Goal: Information Seeking & Learning: Find specific fact

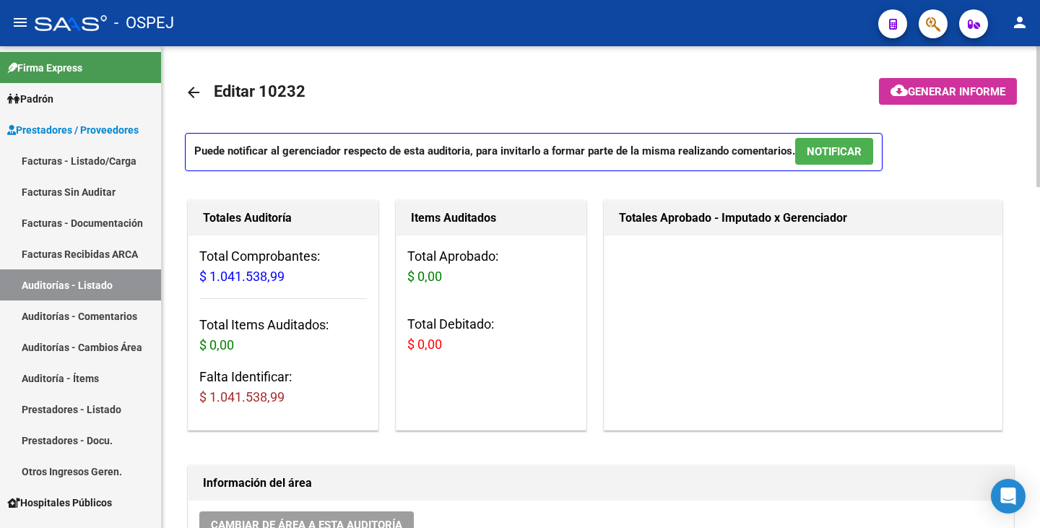
click at [188, 87] on mat-icon "arrow_back" at bounding box center [193, 92] width 17 height 17
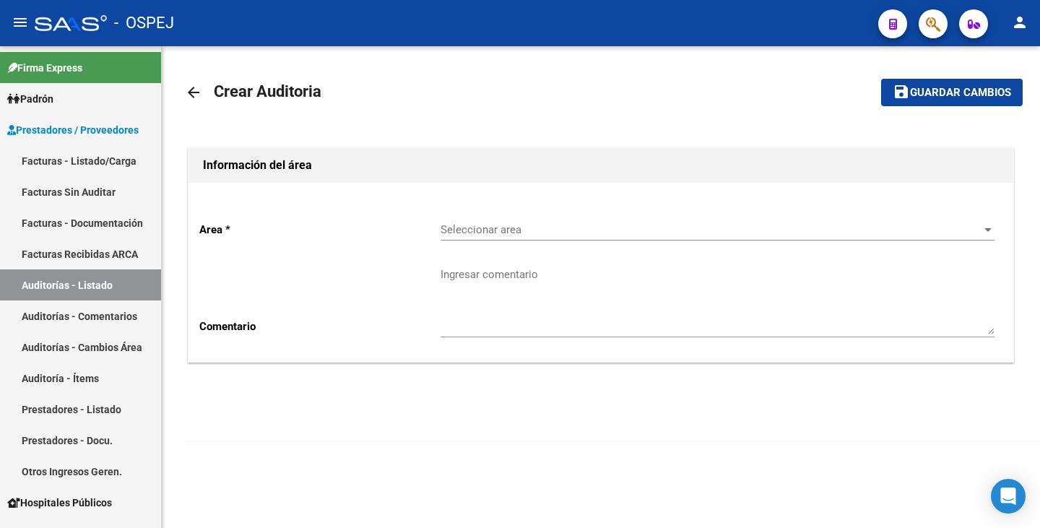
click at [188, 87] on mat-icon "arrow_back" at bounding box center [193, 92] width 17 height 17
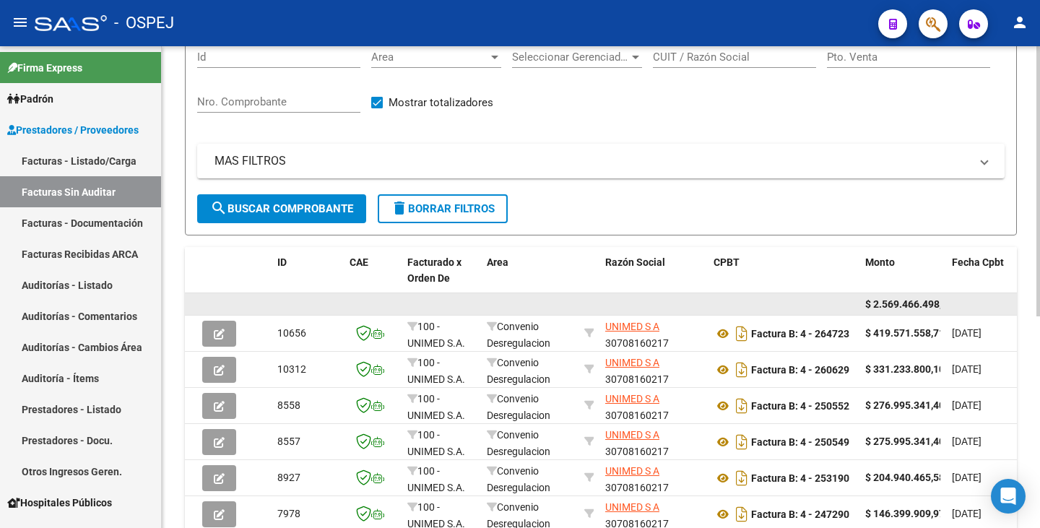
scroll to position [217, 0]
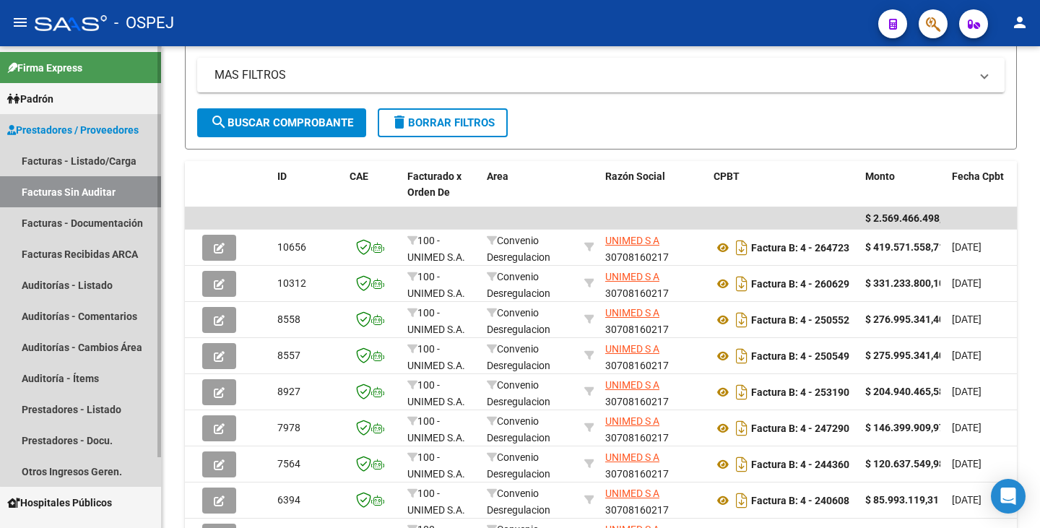
click at [128, 187] on link "Facturas Sin Auditar" at bounding box center [80, 191] width 161 height 31
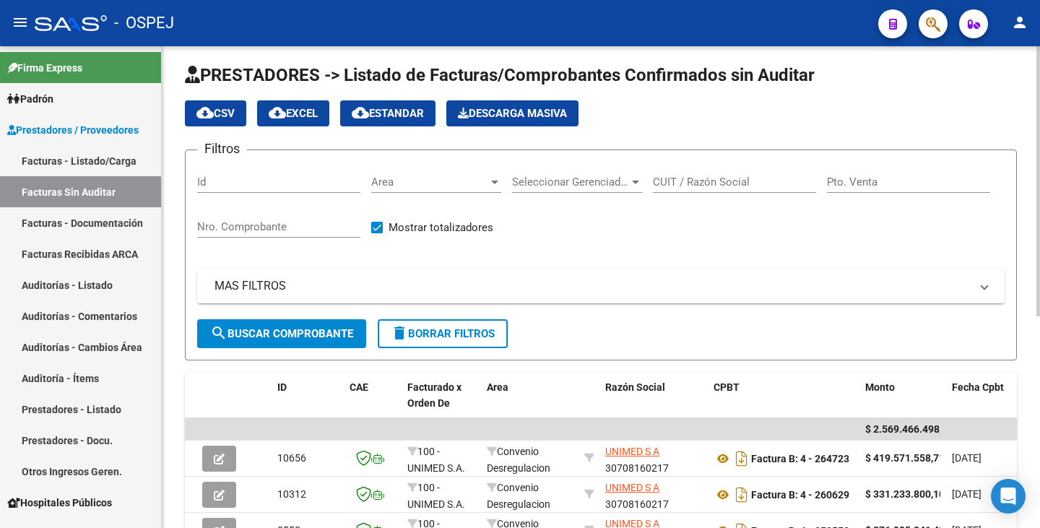
scroll to position [0, 0]
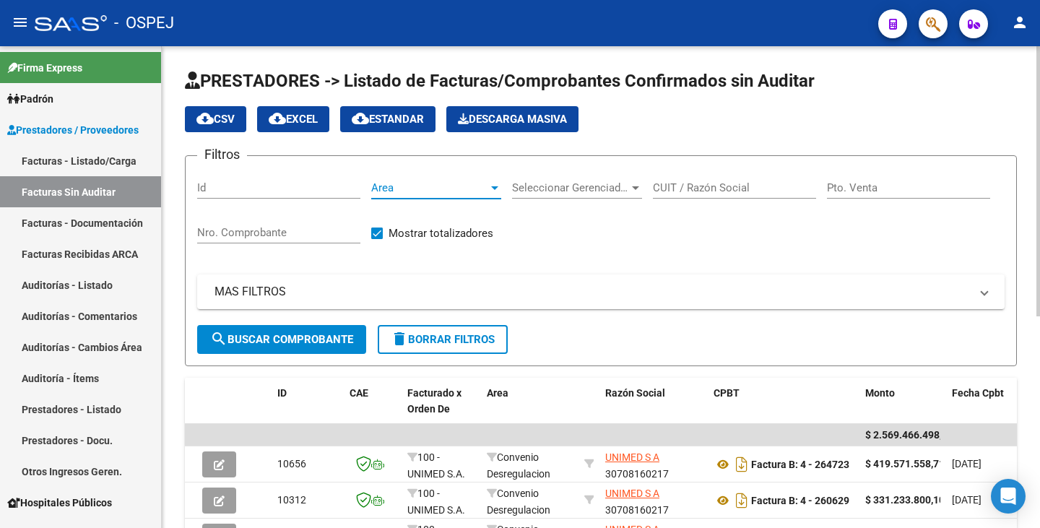
click at [396, 188] on span "Area" at bounding box center [429, 187] width 117 height 13
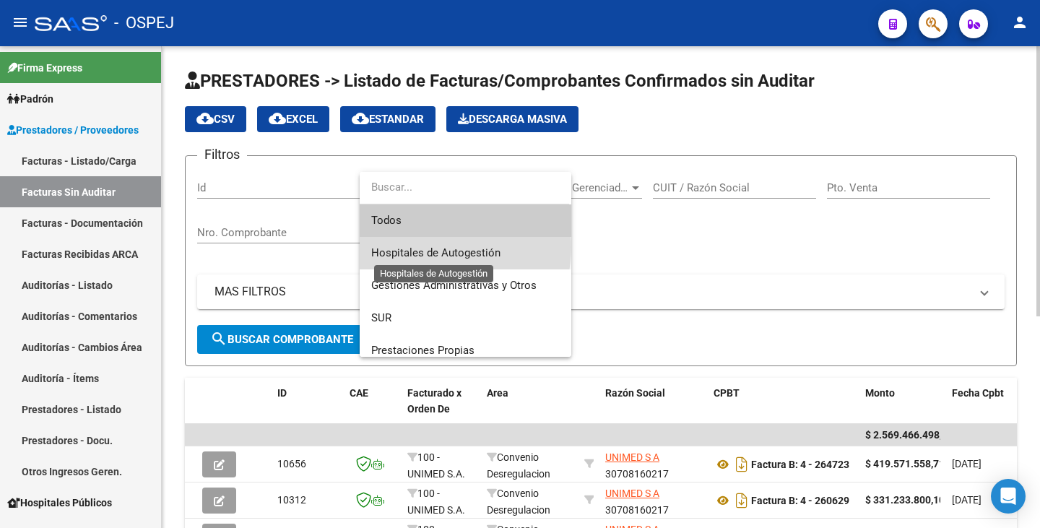
drag, startPoint x: 427, startPoint y: 246, endPoint x: 404, endPoint y: 258, distance: 25.2
click at [424, 249] on span "Hospitales de Autogestión" at bounding box center [435, 252] width 129 height 13
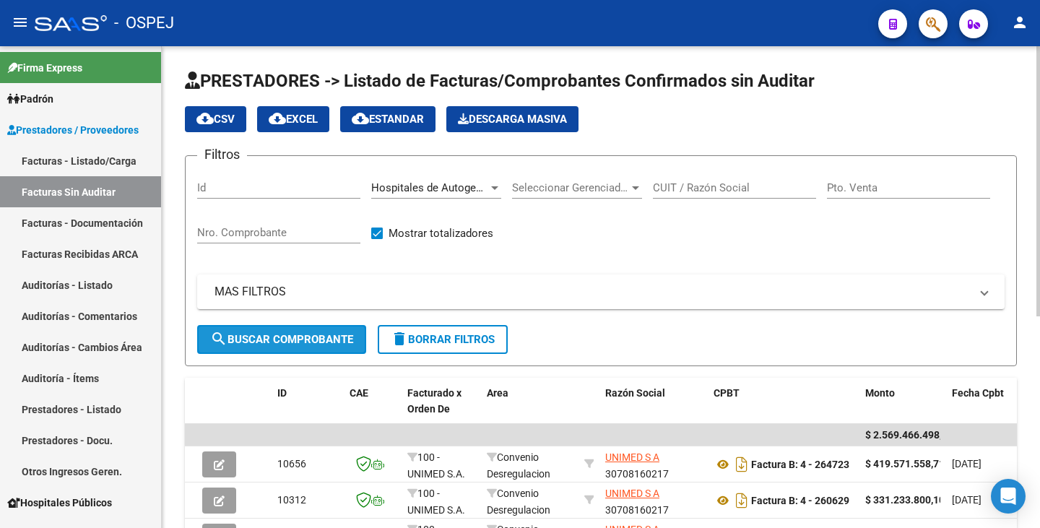
click at [324, 331] on button "search Buscar Comprobante" at bounding box center [281, 339] width 169 height 29
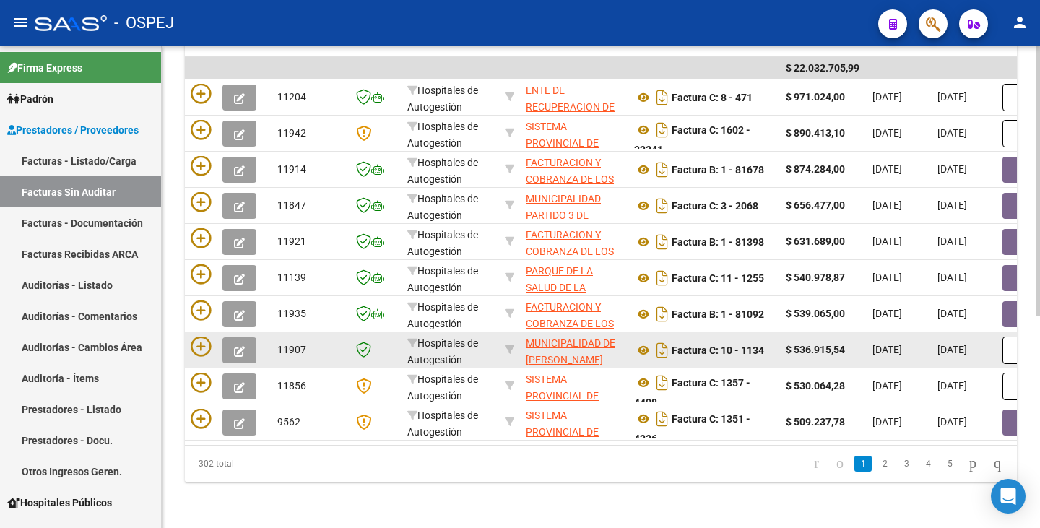
scroll to position [305, 0]
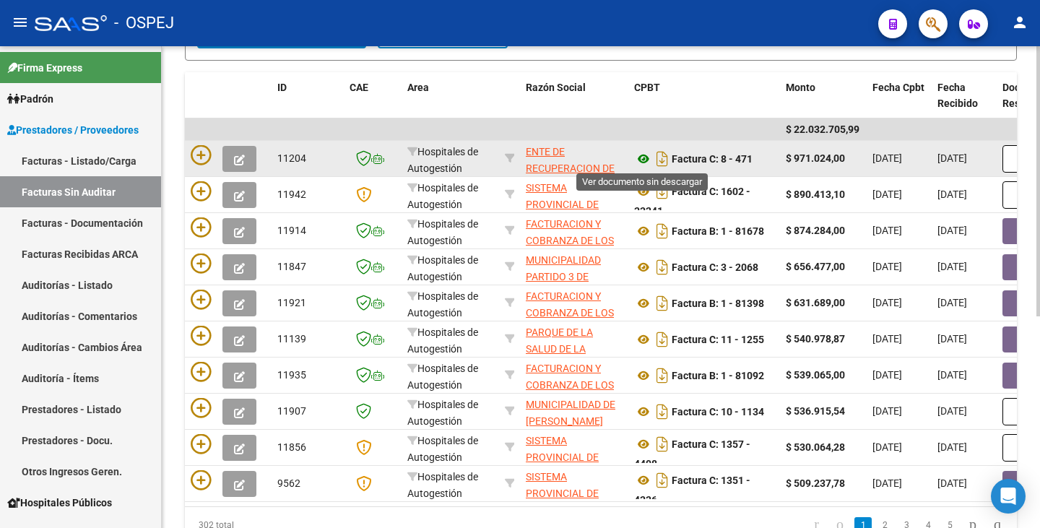
click at [642, 157] on icon at bounding box center [643, 158] width 19 height 17
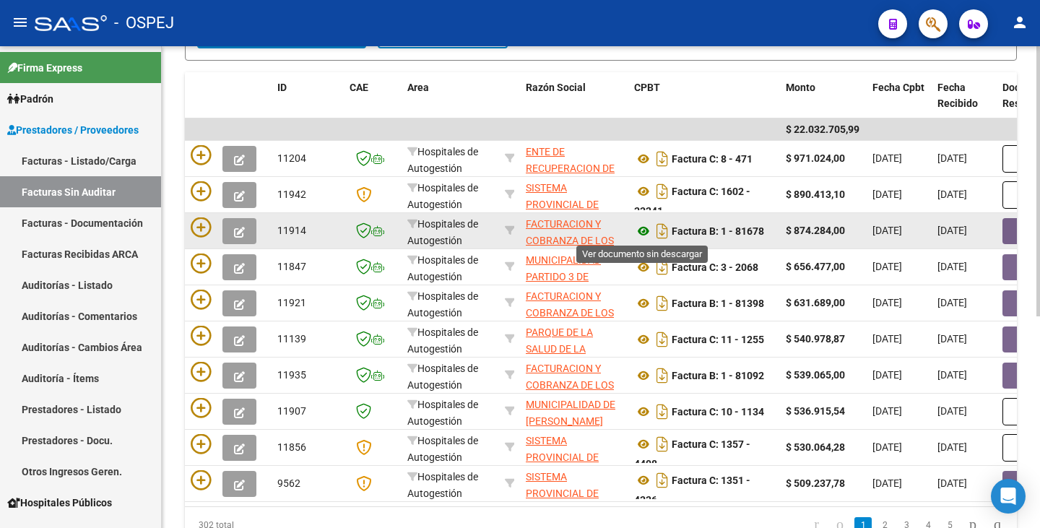
click at [642, 231] on icon at bounding box center [643, 230] width 19 height 17
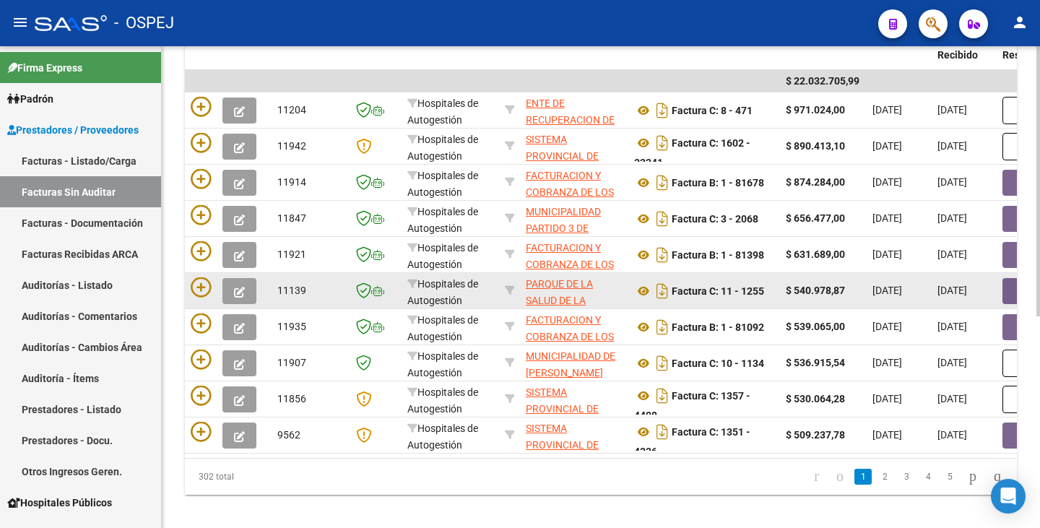
scroll to position [378, 0]
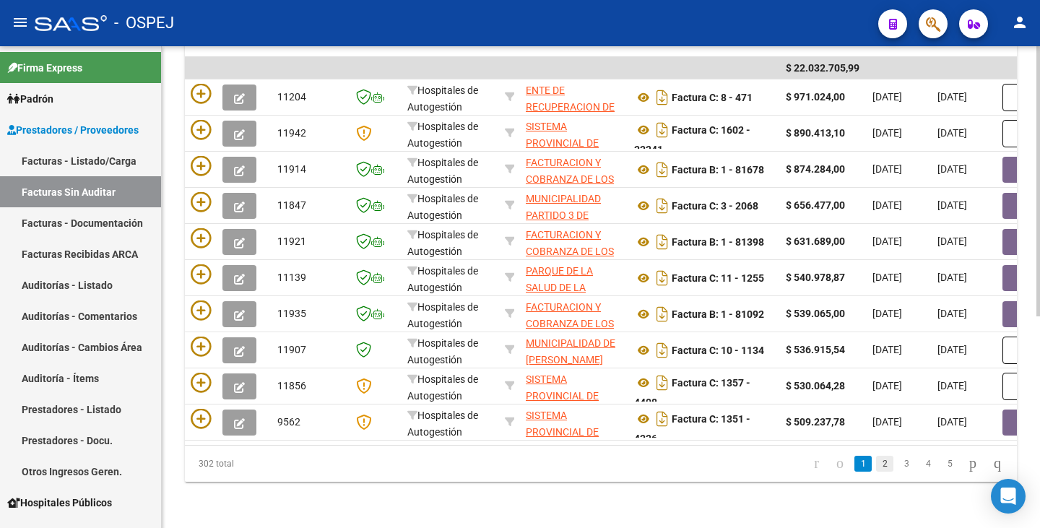
click at [876, 464] on link "2" at bounding box center [884, 464] width 17 height 16
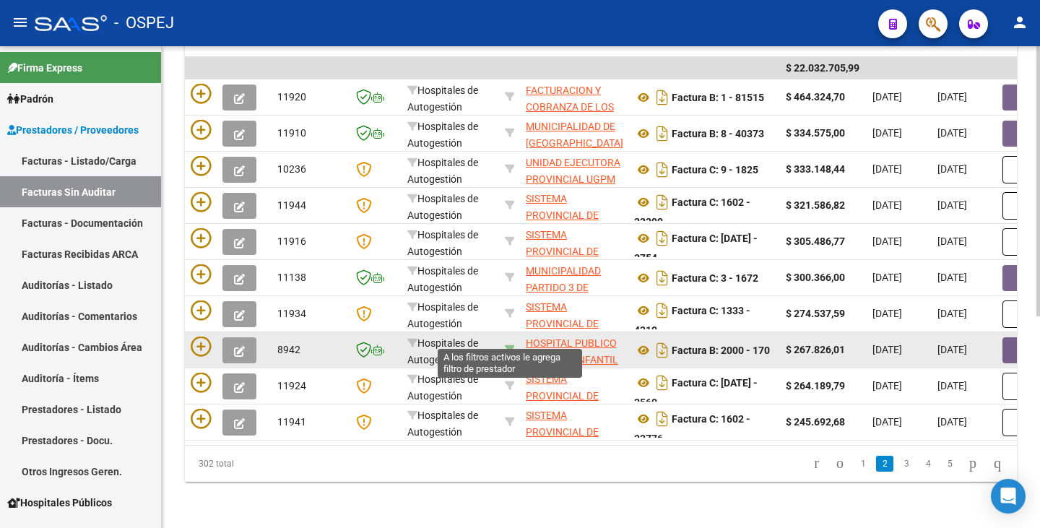
click at [506, 344] on icon at bounding box center [510, 349] width 10 height 10
type input "30711560099"
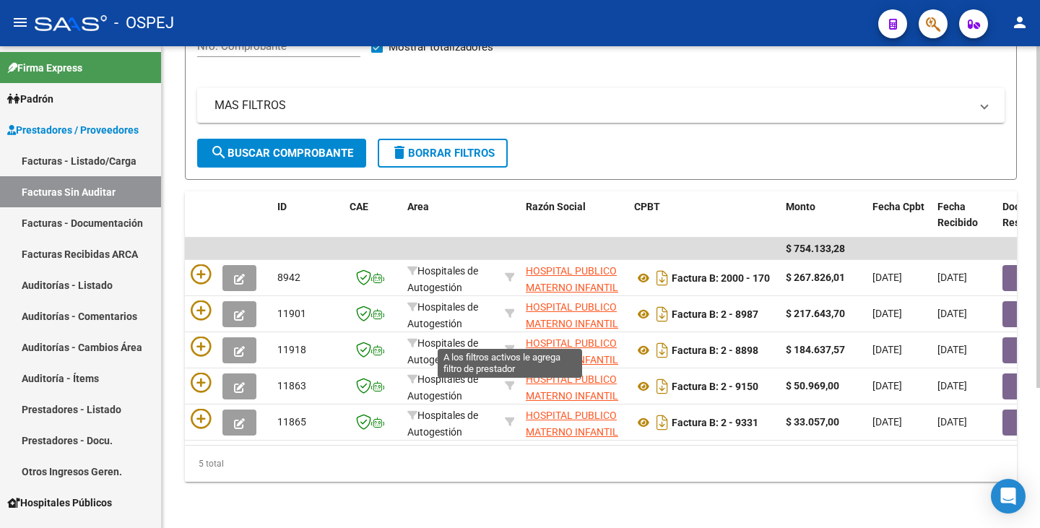
scroll to position [197, 0]
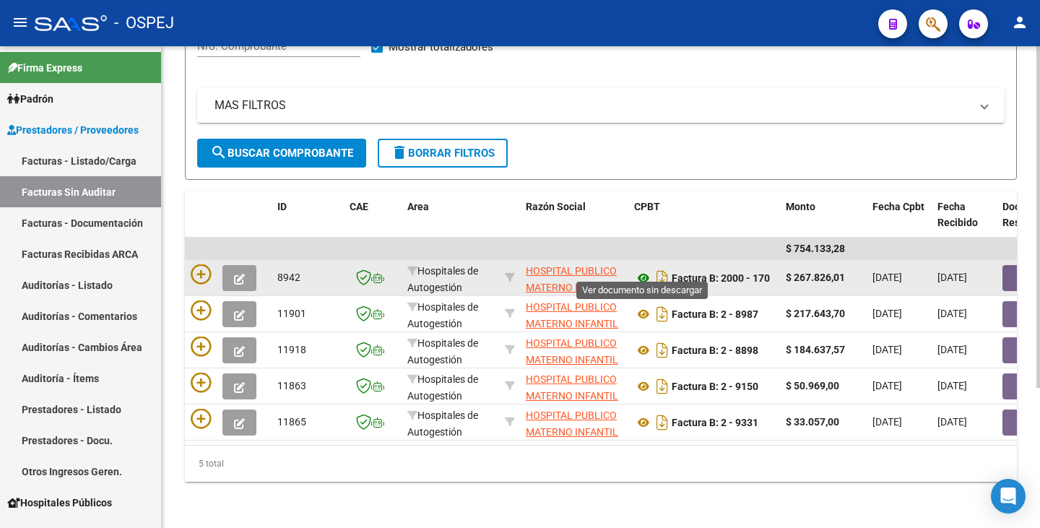
click at [640, 269] on icon at bounding box center [643, 277] width 19 height 17
click at [1010, 270] on button "button" at bounding box center [1025, 278] width 46 height 26
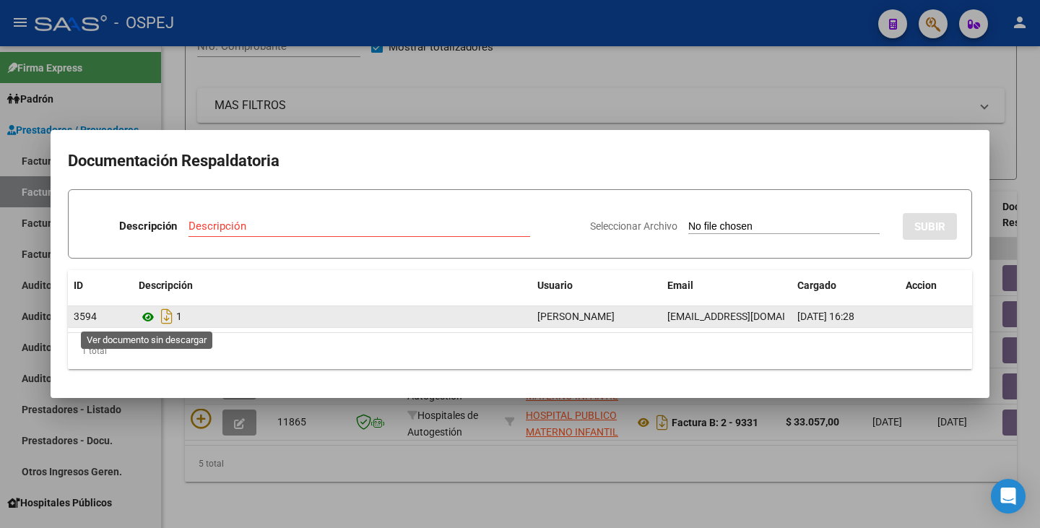
click at [142, 313] on icon at bounding box center [148, 316] width 19 height 17
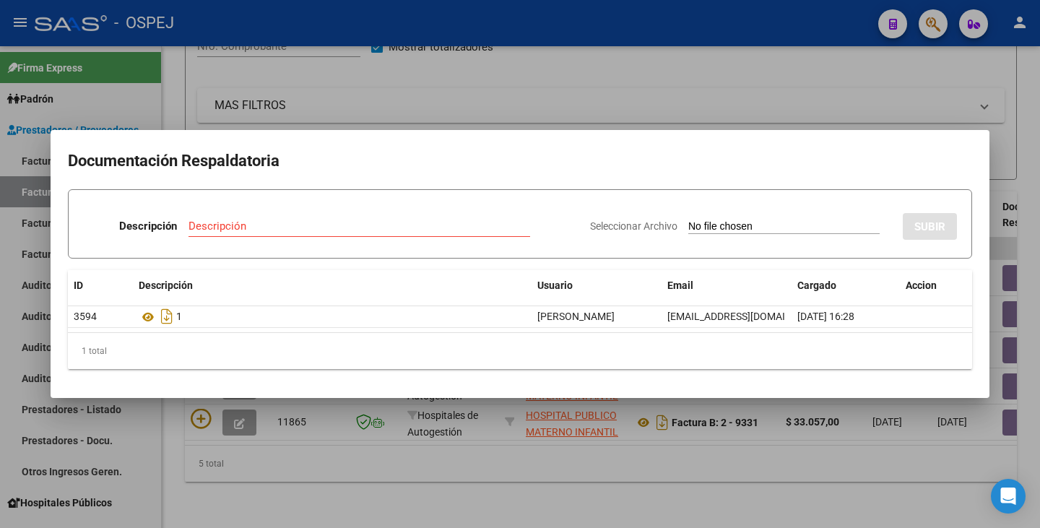
click at [764, 38] on div at bounding box center [520, 264] width 1040 height 528
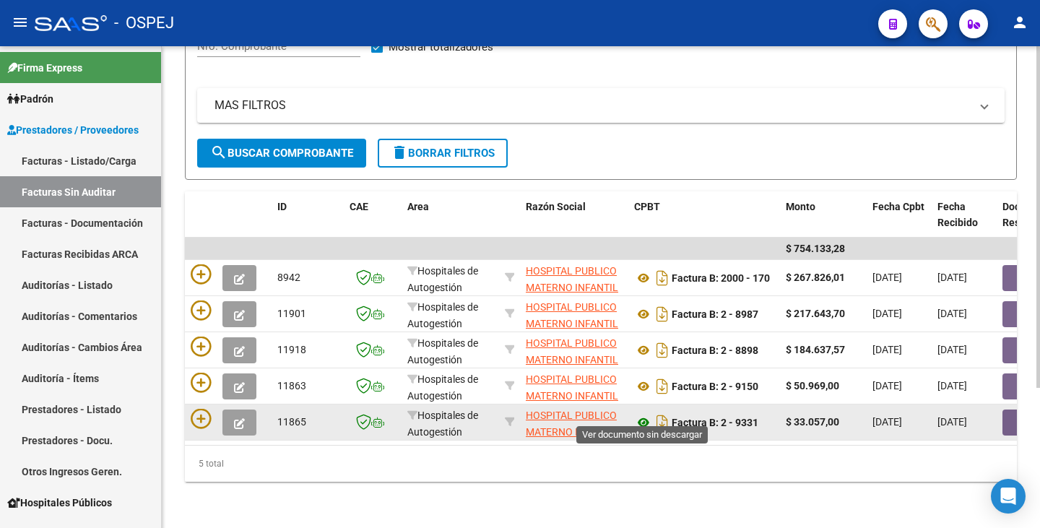
click at [640, 414] on icon at bounding box center [643, 422] width 19 height 17
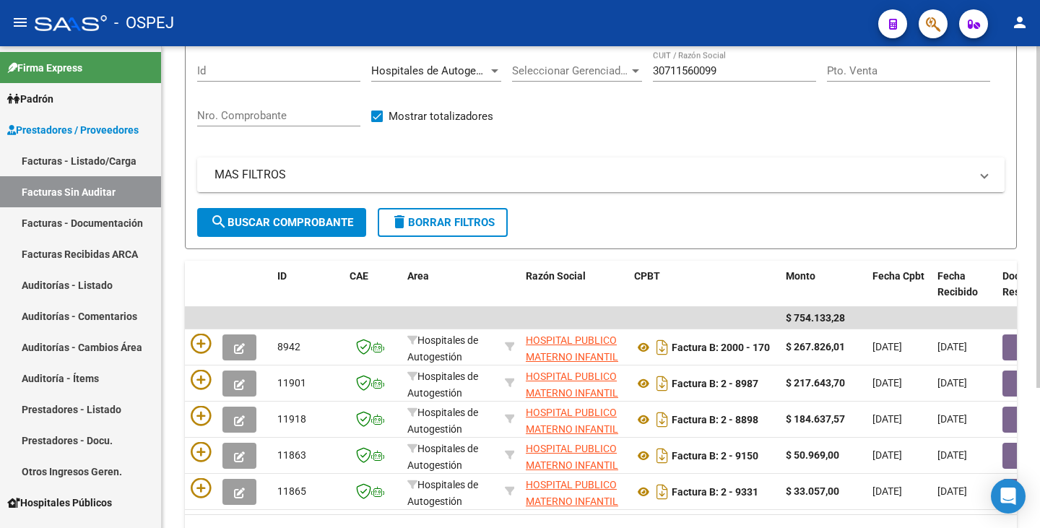
scroll to position [0, 0]
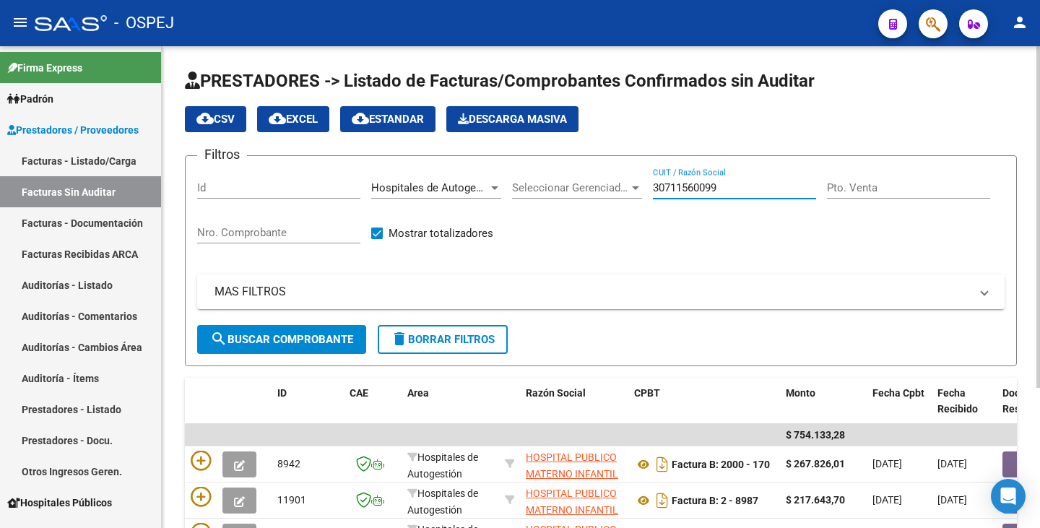
drag, startPoint x: 729, startPoint y: 185, endPoint x: 569, endPoint y: 155, distance: 162.5
click at [569, 155] on app-list-header "PRESTADORES -> Listado de Facturas/Comprobantes Confirmados sin Auditar cloud_d…" at bounding box center [601, 217] width 832 height 297
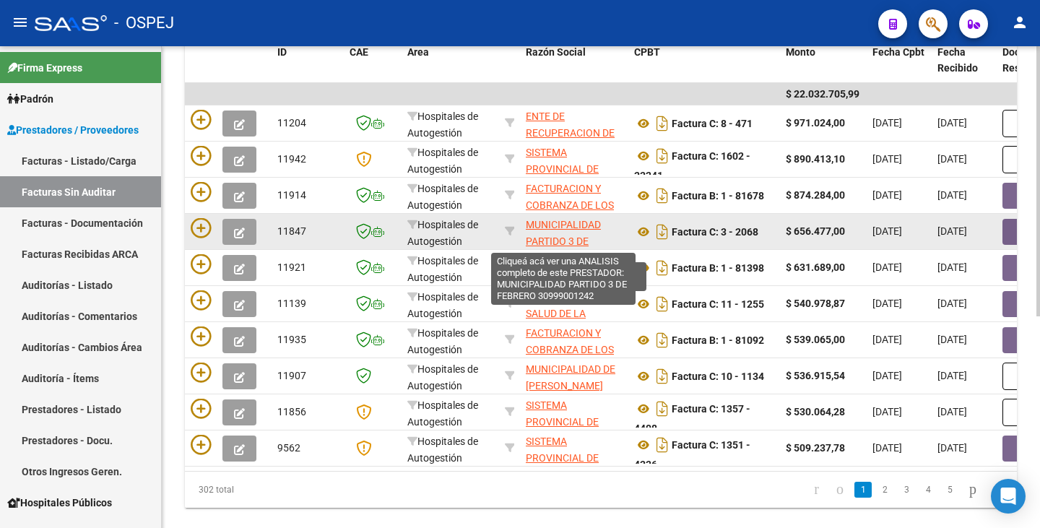
scroll to position [361, 0]
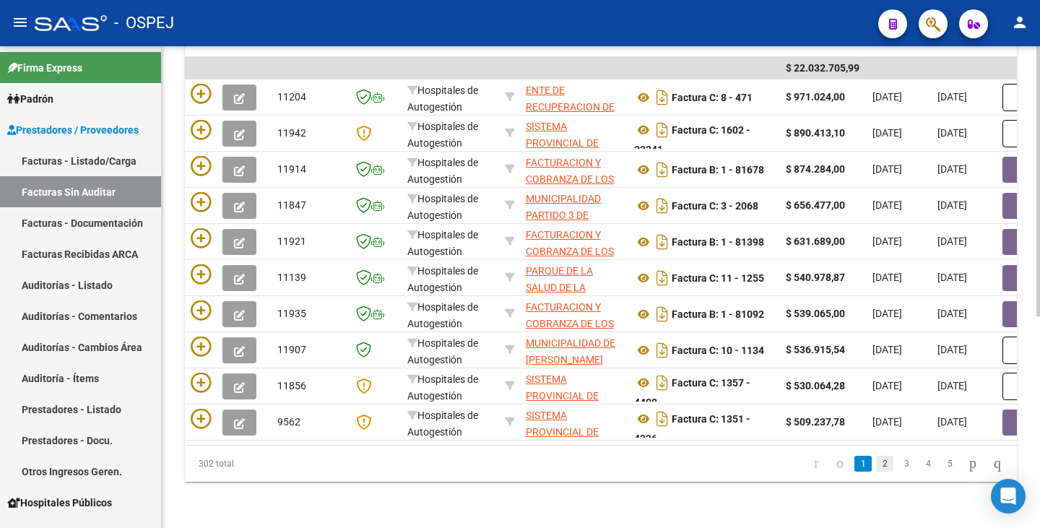
click at [876, 464] on link "2" at bounding box center [884, 464] width 17 height 16
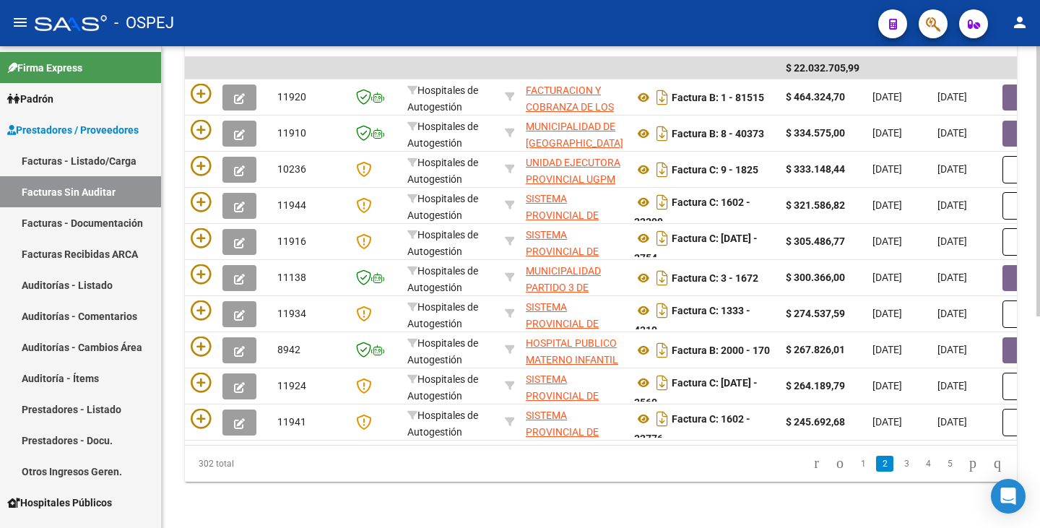
scroll to position [378, 0]
click at [898, 469] on link "3" at bounding box center [906, 464] width 17 height 16
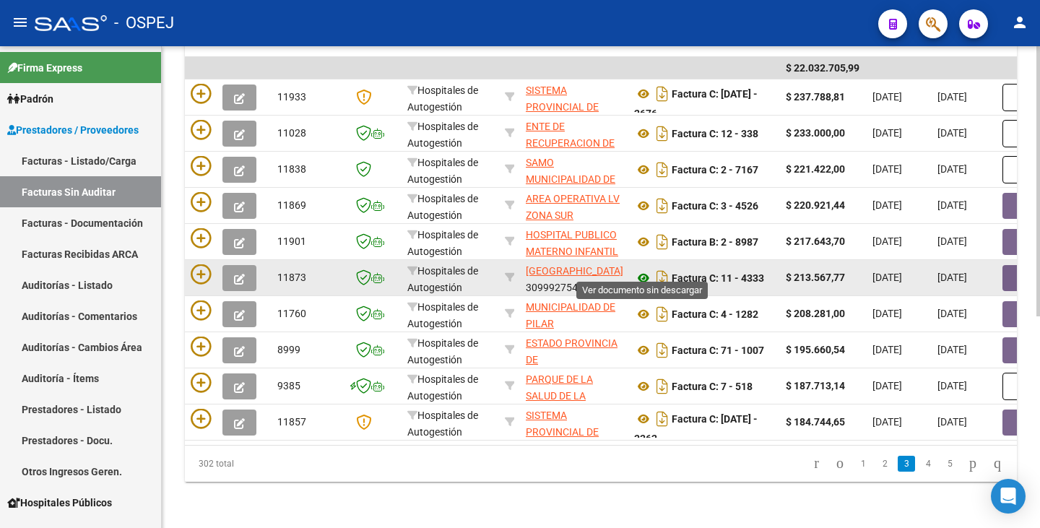
click at [639, 269] on icon at bounding box center [643, 277] width 19 height 17
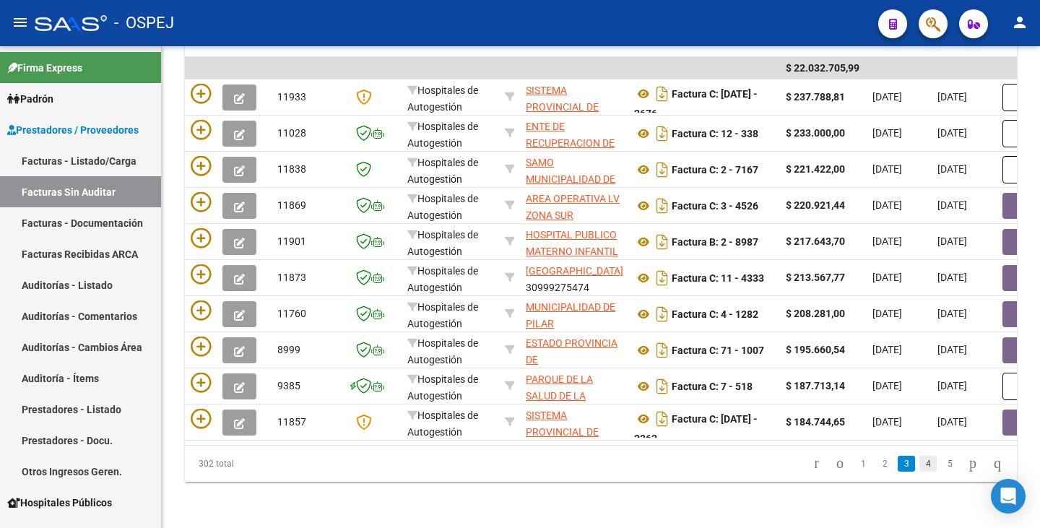
click at [919, 467] on link "4" at bounding box center [927, 464] width 17 height 16
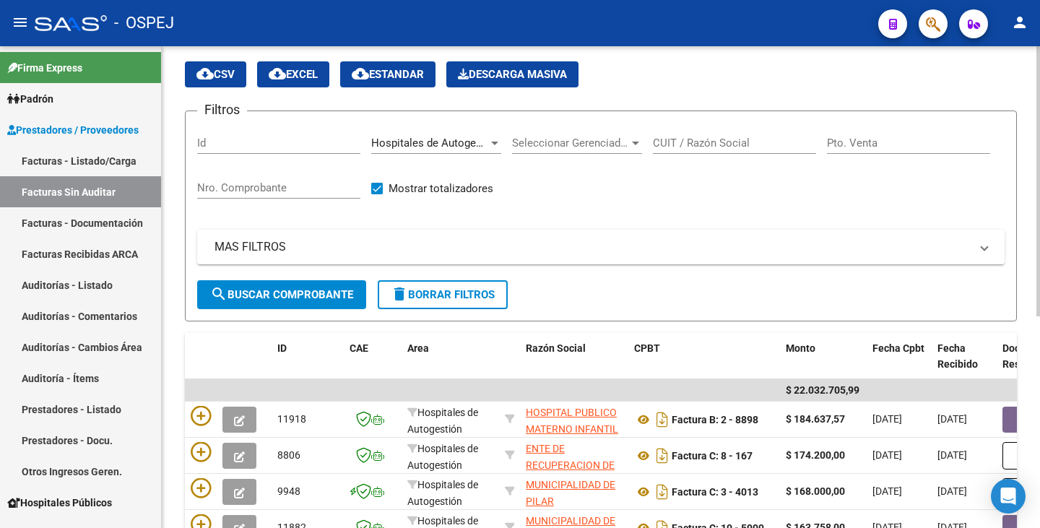
scroll to position [0, 0]
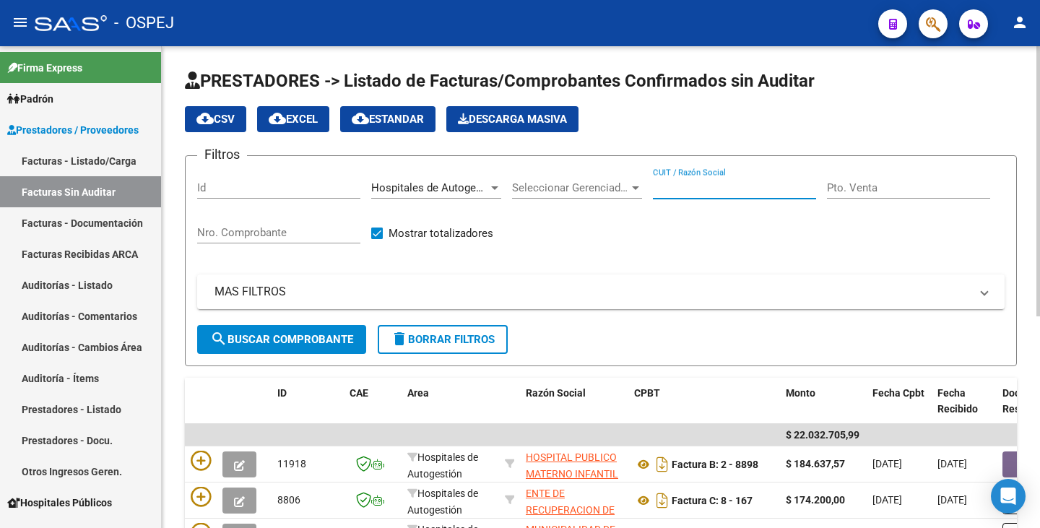
click at [685, 183] on input "CUIT / Razón Social" at bounding box center [734, 187] width 163 height 13
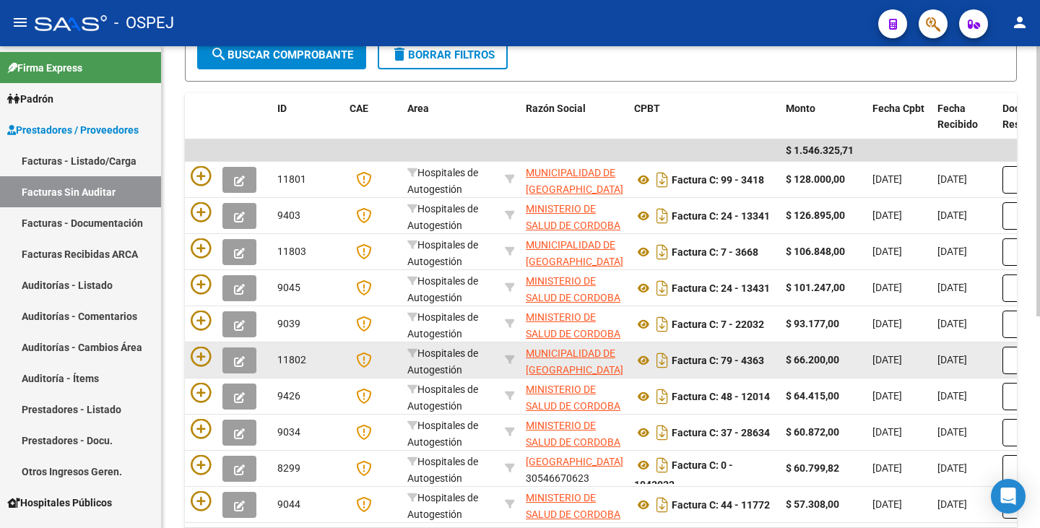
scroll to position [378, 0]
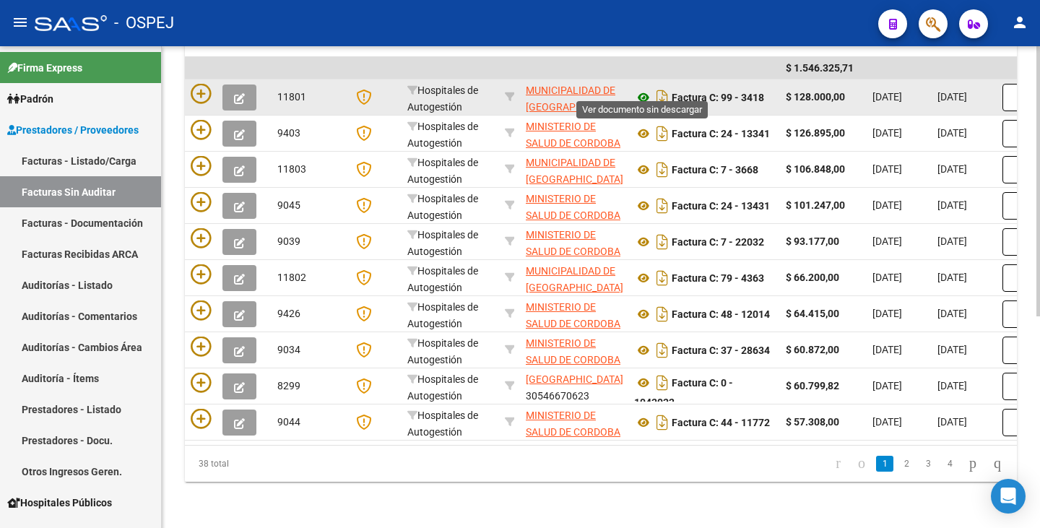
type input "cordoba"
click at [638, 89] on icon at bounding box center [643, 97] width 19 height 17
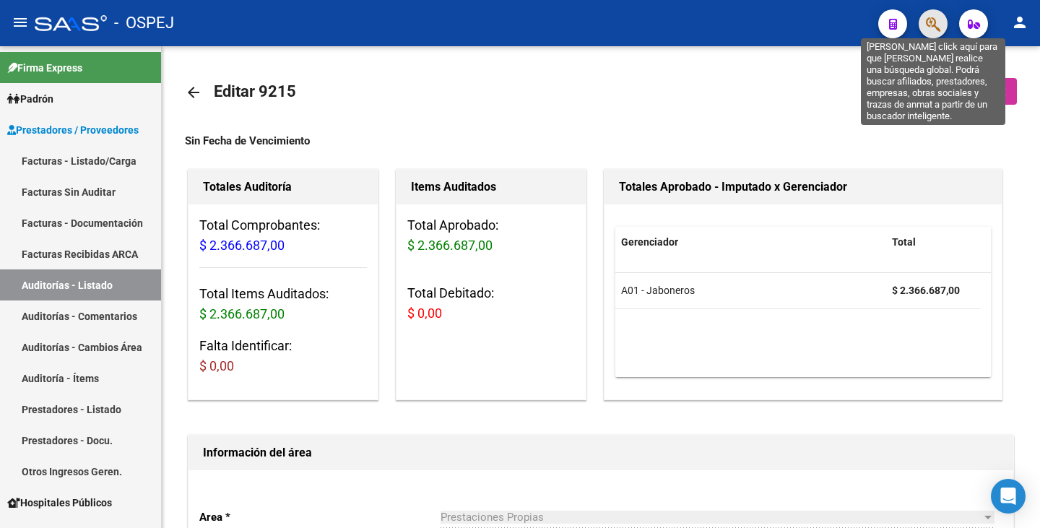
click at [928, 19] on icon "button" at bounding box center [933, 24] width 14 height 17
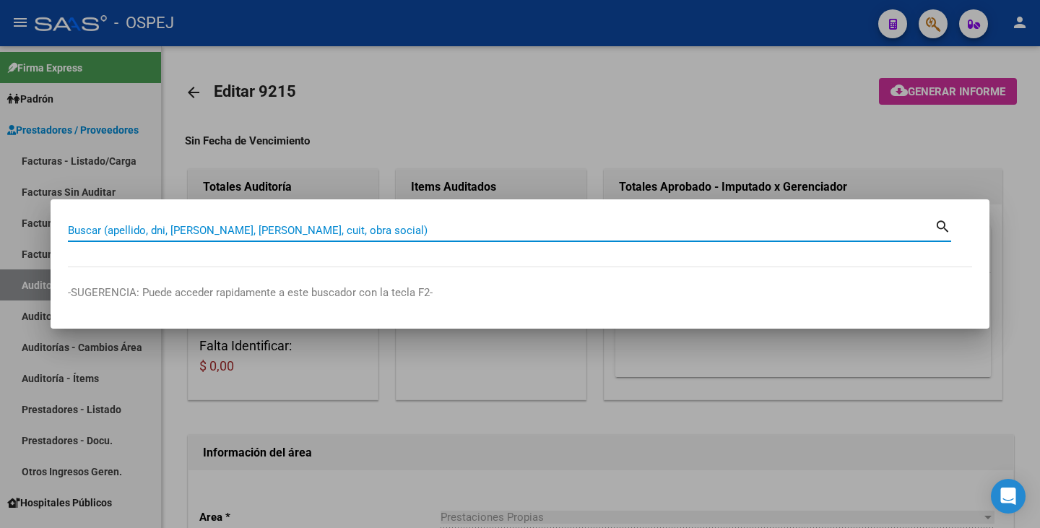
drag, startPoint x: 341, startPoint y: 237, endPoint x: 283, endPoint y: 227, distance: 58.7
paste input "58975468"
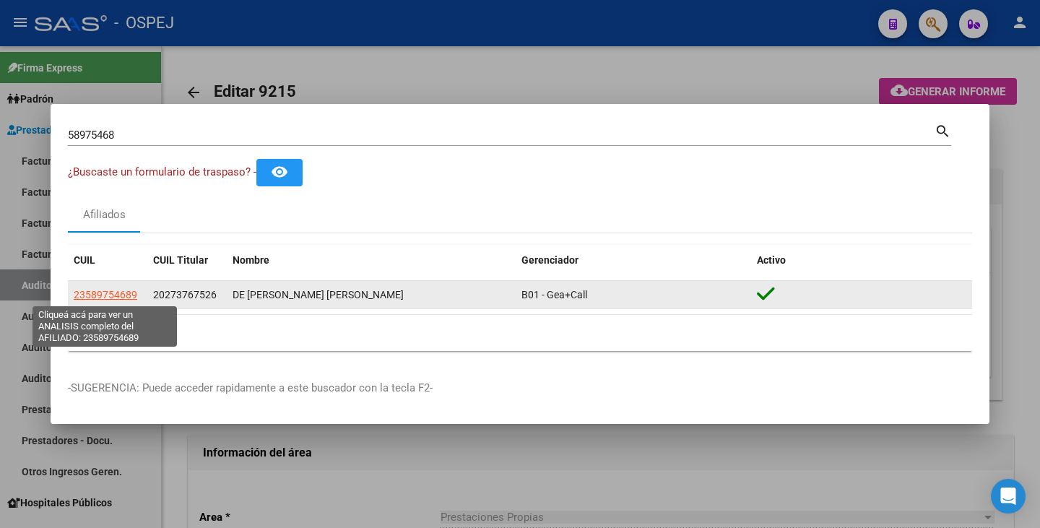
click at [110, 291] on span "23589754689" at bounding box center [106, 295] width 64 height 12
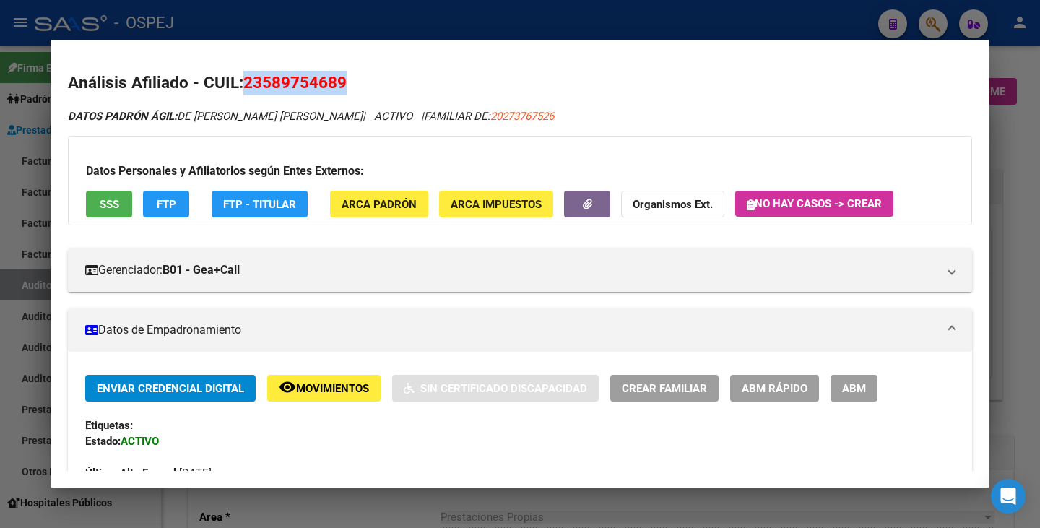
drag, startPoint x: 247, startPoint y: 82, endPoint x: 346, endPoint y: 77, distance: 99.1
click at [346, 77] on span "23589754689" at bounding box center [294, 82] width 103 height 19
copy span "23589754689"
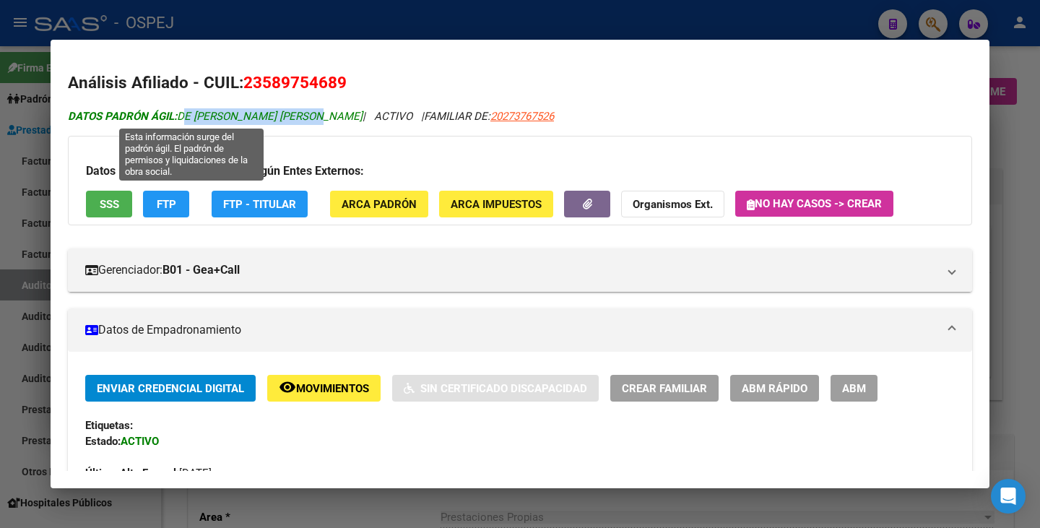
drag, startPoint x: 181, startPoint y: 113, endPoint x: 311, endPoint y: 121, distance: 129.5
click at [311, 121] on span "DATOS PADRÓN ÁGIL: DE SANTIAGO SINER ELIAS" at bounding box center [215, 116] width 295 height 13
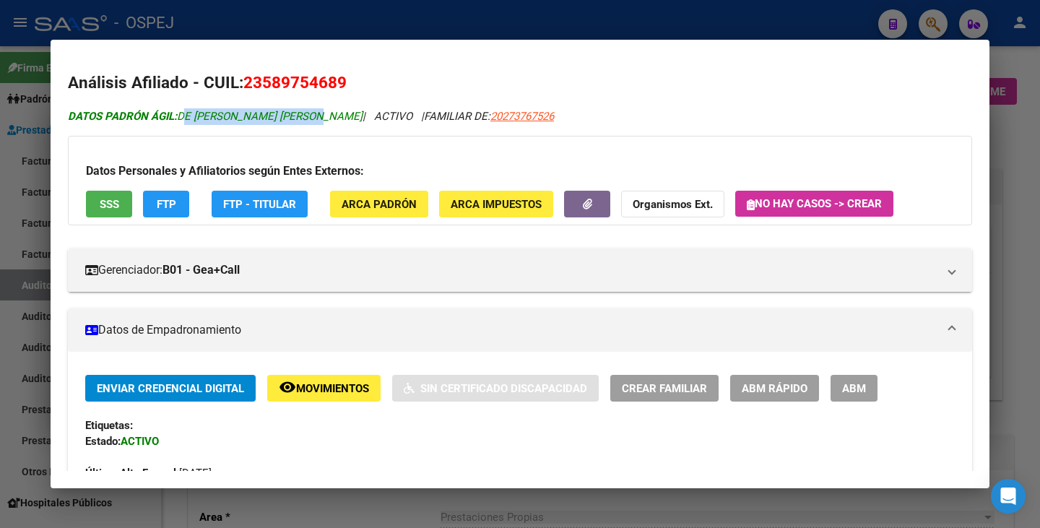
copy span "DE SANTIAGO SINER ELIAS"
click at [34, 168] on div at bounding box center [520, 264] width 1040 height 528
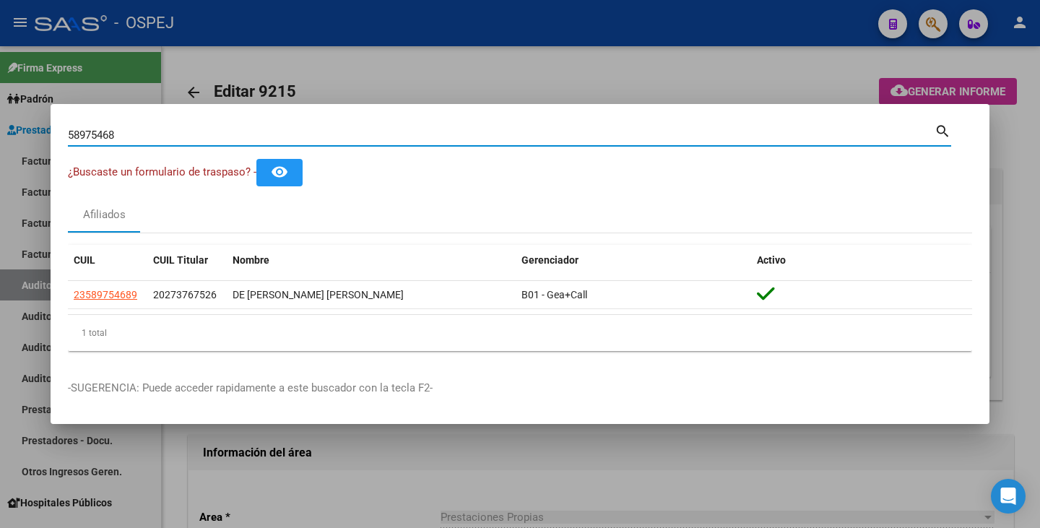
drag, startPoint x: 118, startPoint y: 136, endPoint x: 0, endPoint y: 118, distance: 119.9
click at [0, 118] on div "58975468 Buscar (apellido, dni, cuil, nro traspaso, cuit, obra social) search ¿…" at bounding box center [520, 264] width 1040 height 528
click at [164, 138] on input "58975468" at bounding box center [501, 135] width 867 height 13
type input "5"
paste input "31901331"
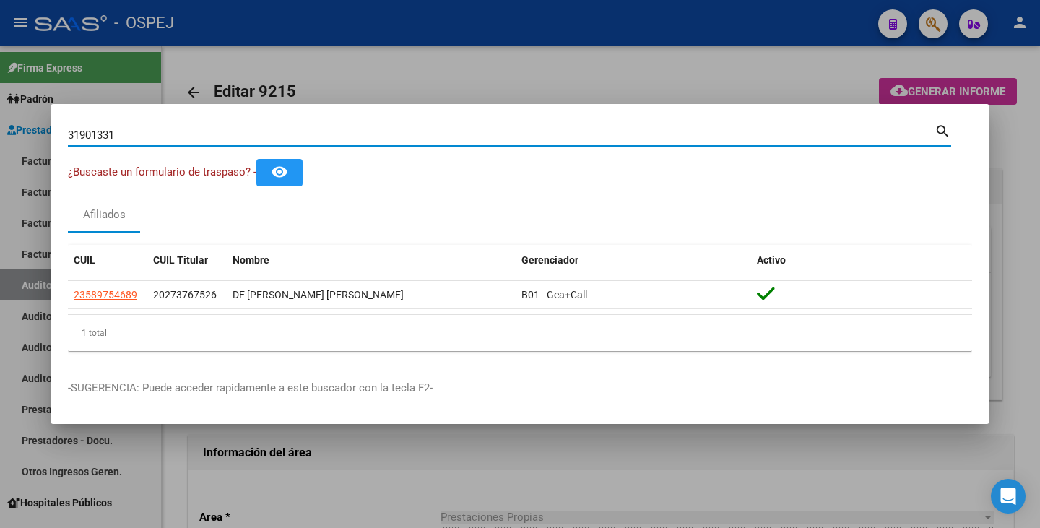
type input "31901331"
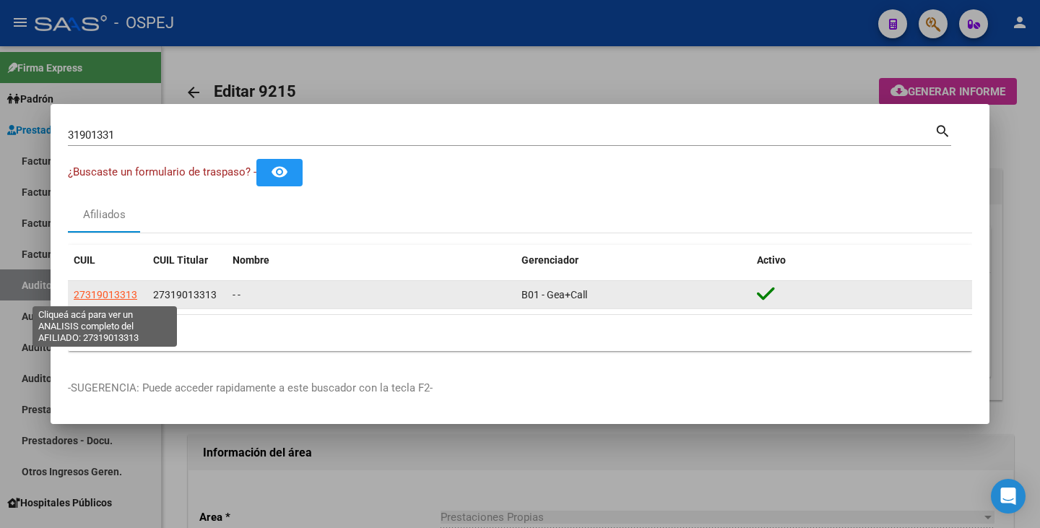
click at [111, 291] on span "27319013313" at bounding box center [106, 295] width 64 height 12
type textarea "27319013313"
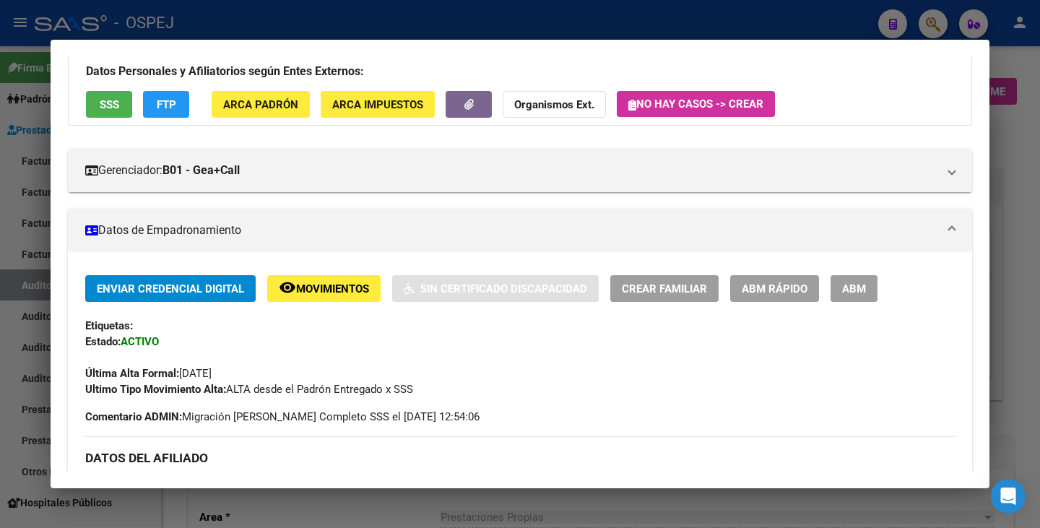
scroll to position [144, 0]
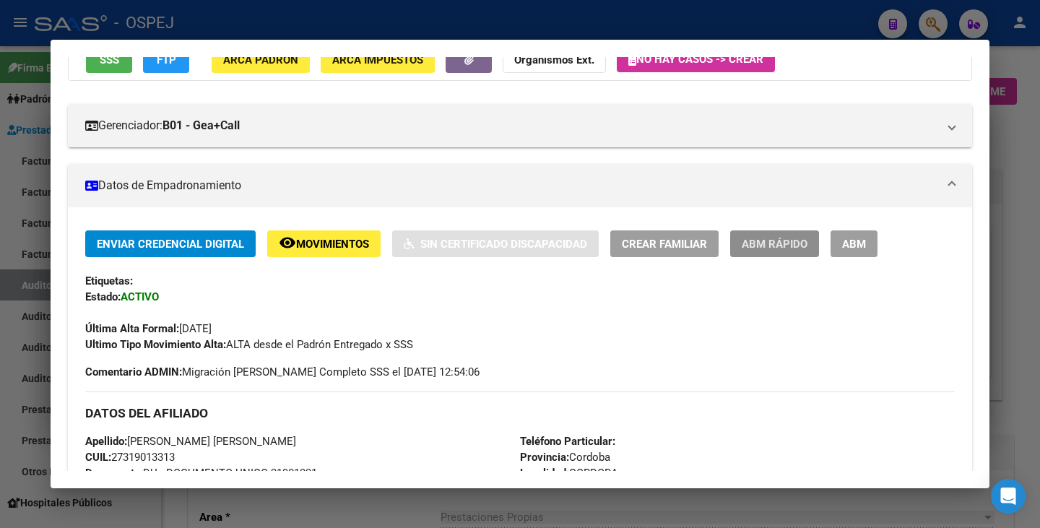
click at [752, 252] on button "ABM Rápido" at bounding box center [774, 243] width 89 height 27
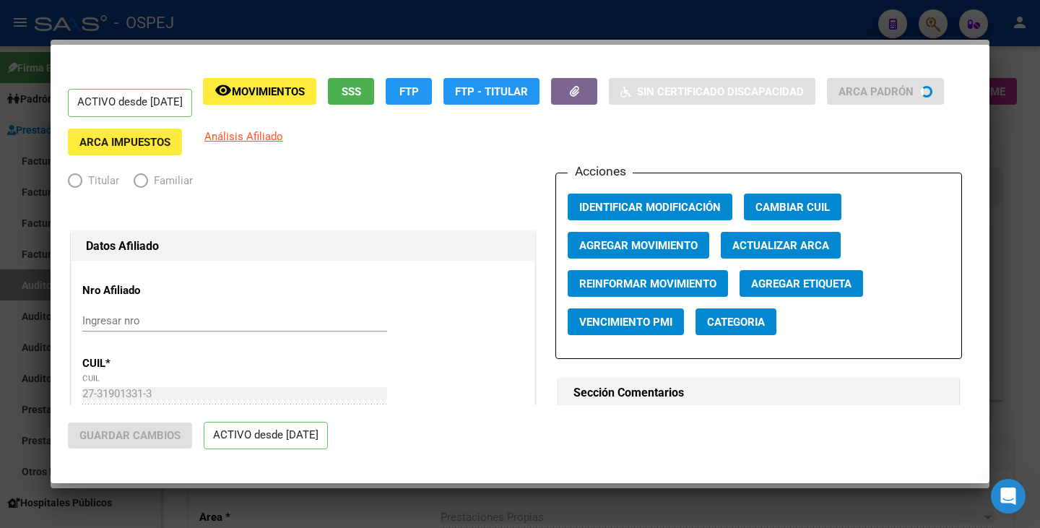
radio input "true"
type input "30-54292581-3"
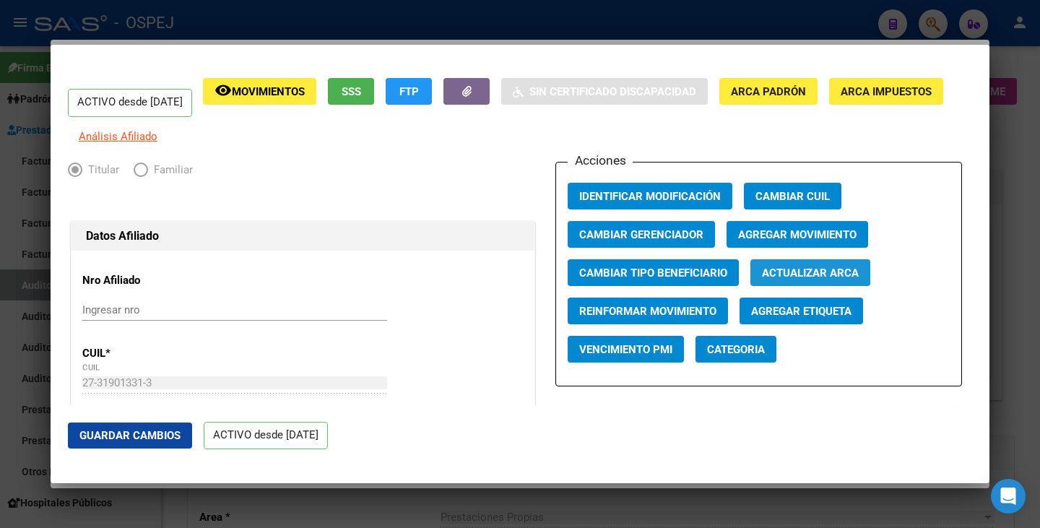
click at [798, 279] on span "Actualizar ARCA" at bounding box center [810, 272] width 97 height 13
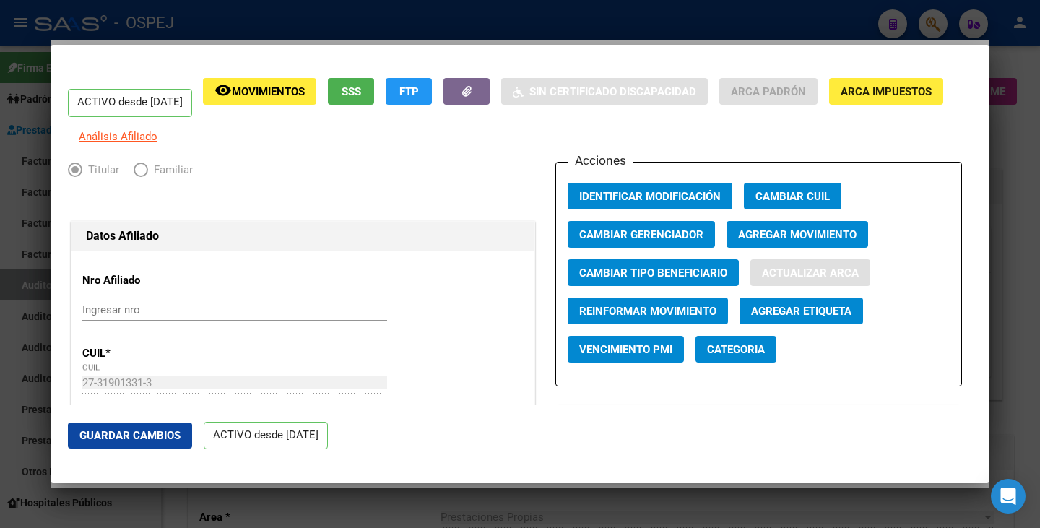
type input "VALLEJOS"
type input "LORENA MARCELINA"
type input "CORDOBA"
type input "SARMIENTO MZA. G LOT"
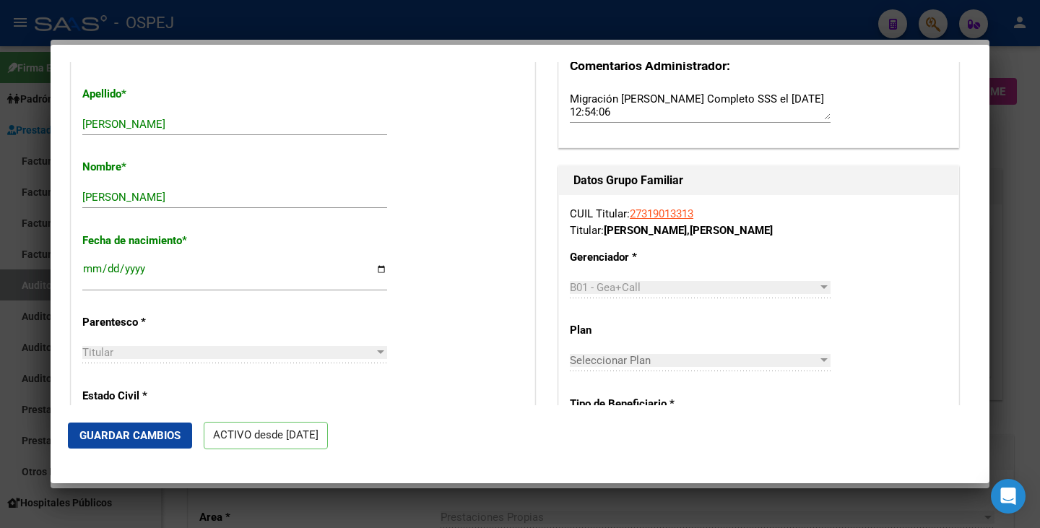
scroll to position [506, 0]
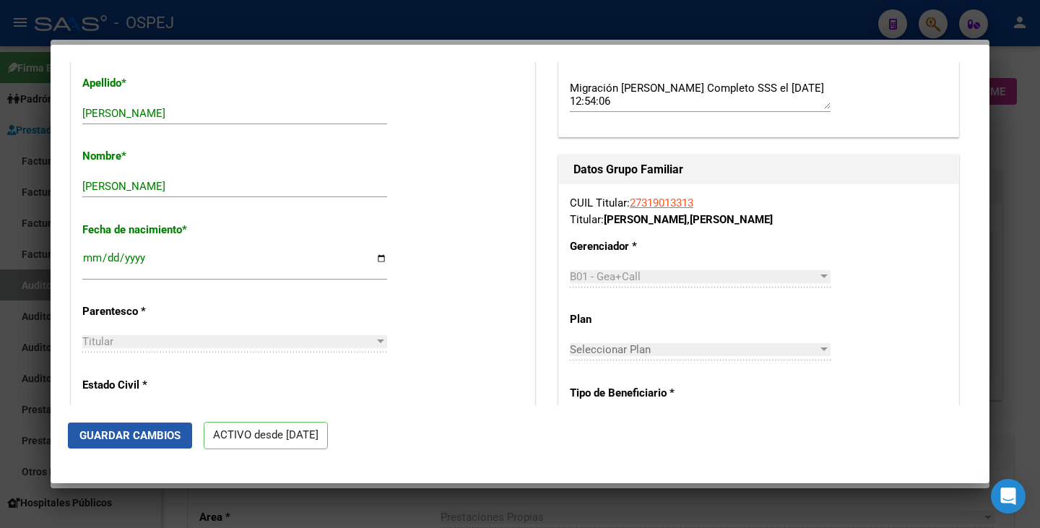
click at [123, 439] on span "Guardar Cambios" at bounding box center [129, 435] width 101 height 13
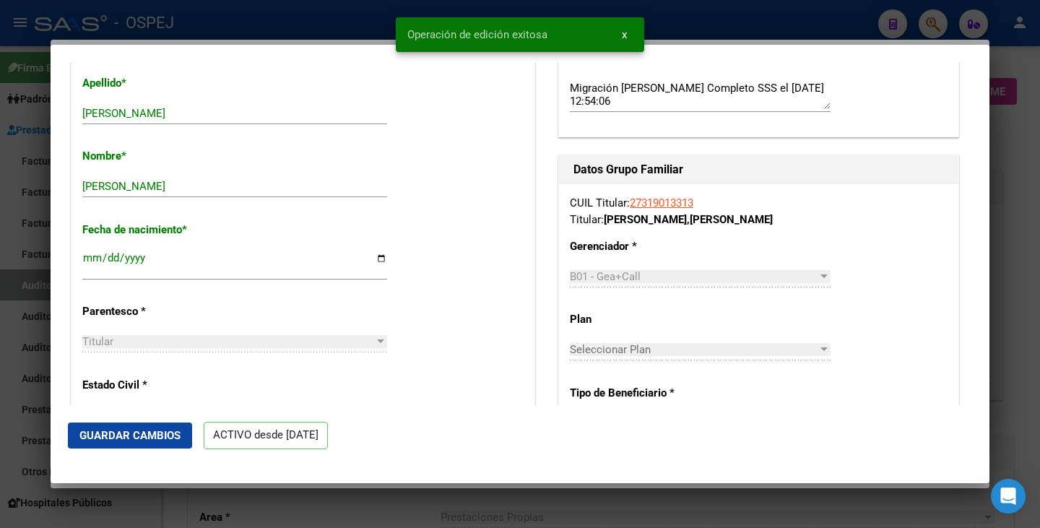
click at [19, 229] on div at bounding box center [520, 264] width 1040 height 528
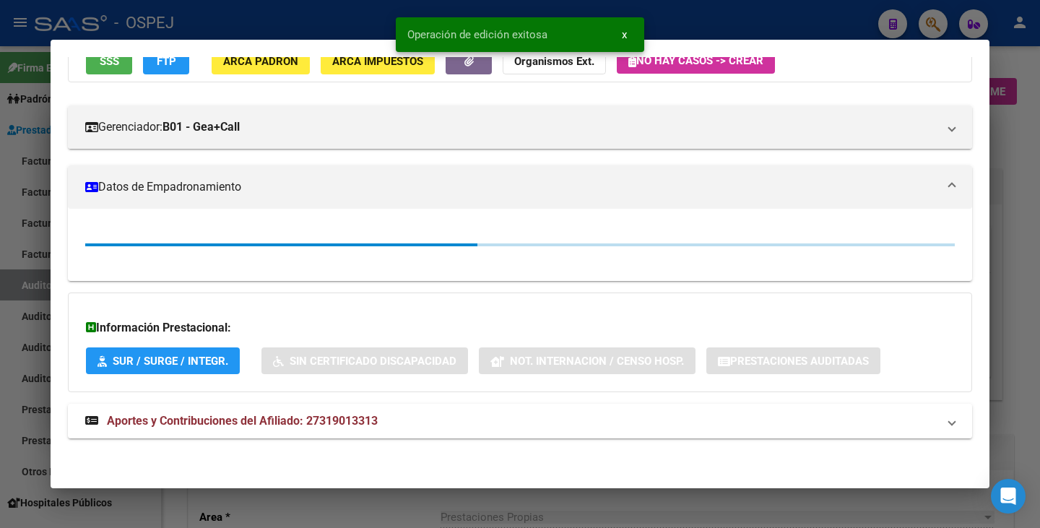
scroll to position [144, 0]
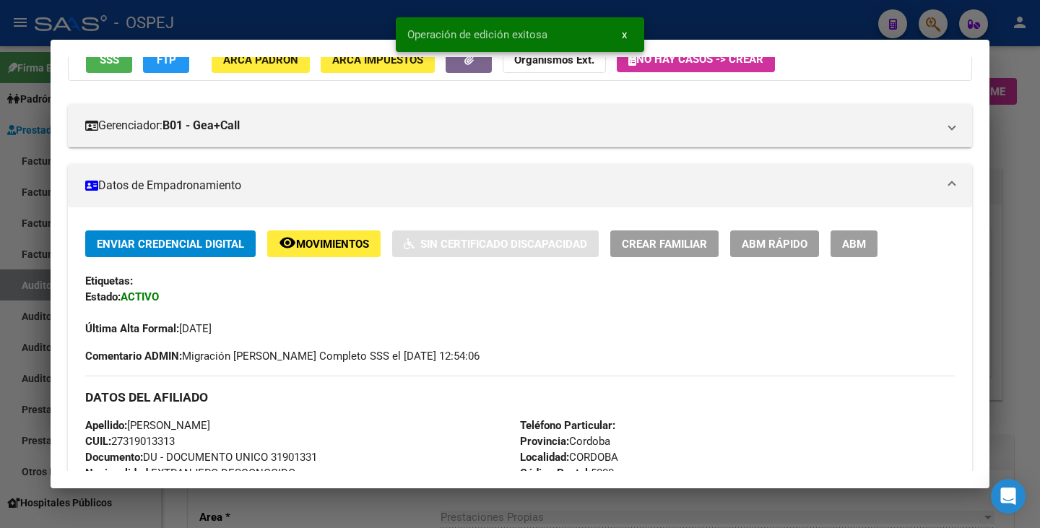
click at [19, 229] on div at bounding box center [520, 264] width 1040 height 528
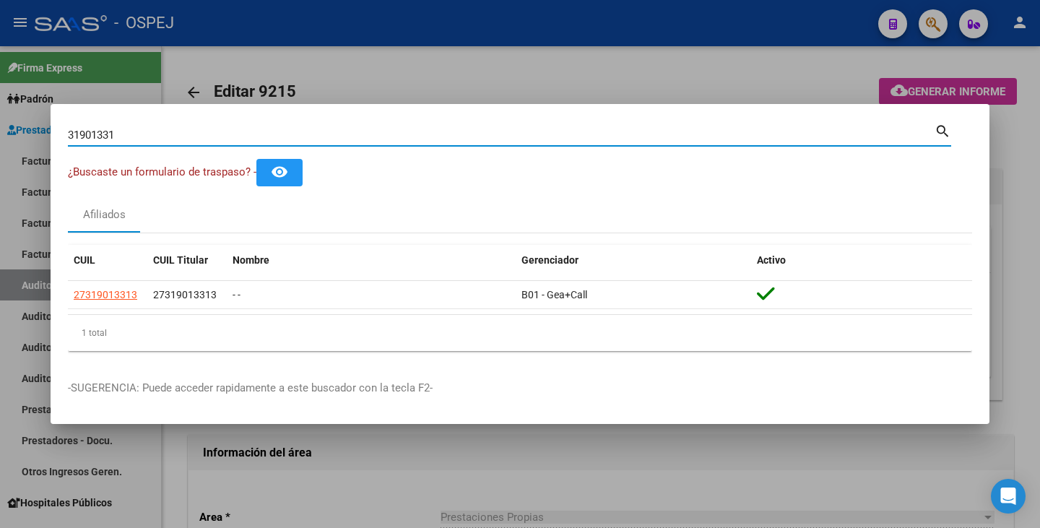
click at [123, 133] on input "31901331" at bounding box center [501, 135] width 867 height 13
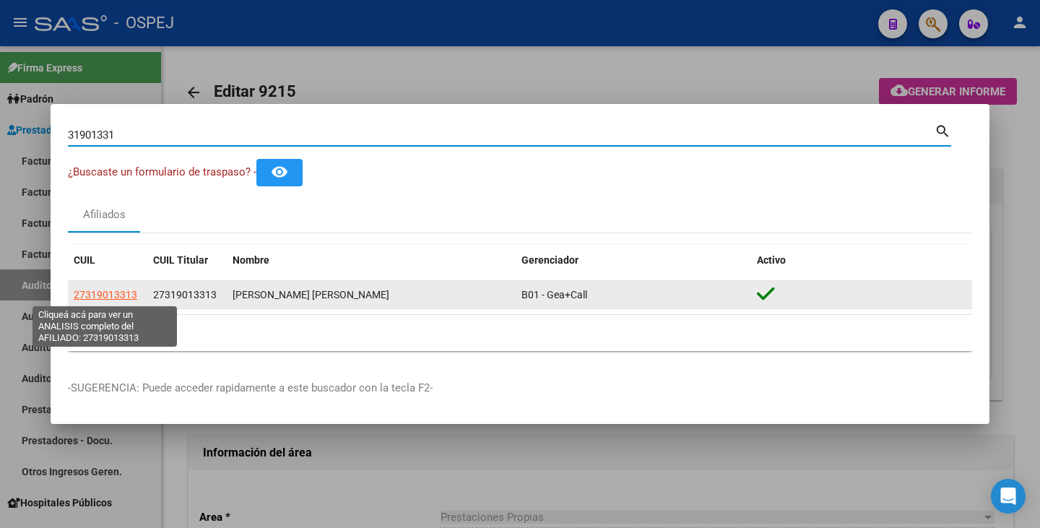
click at [87, 292] on span "27319013313" at bounding box center [106, 295] width 64 height 12
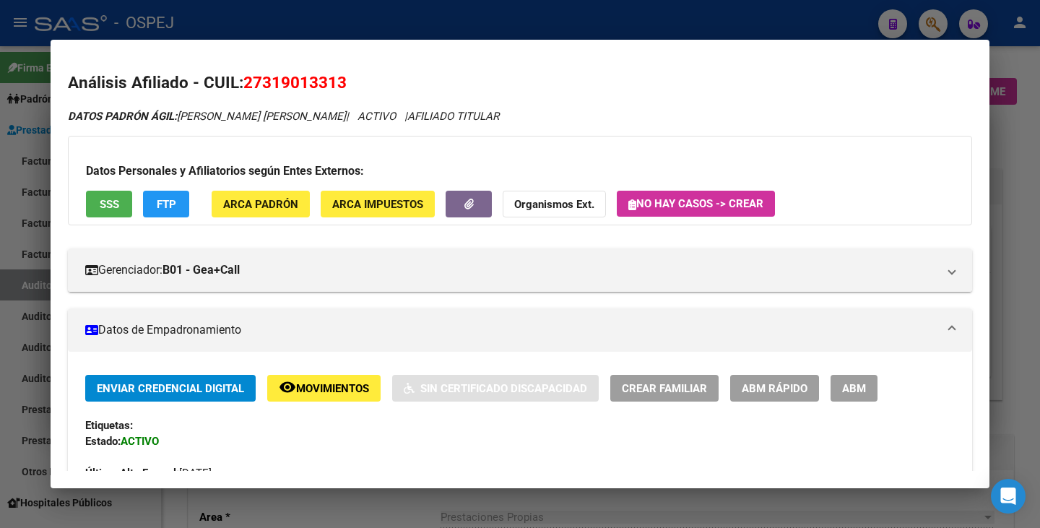
drag, startPoint x: 247, startPoint y: 82, endPoint x: 349, endPoint y: 82, distance: 101.8
click at [349, 82] on h2 "Análisis Afiliado - CUIL: 27319013313" at bounding box center [520, 83] width 904 height 25
copy span "27319013313"
drag, startPoint x: 182, startPoint y: 118, endPoint x: 339, endPoint y: 121, distance: 157.5
click at [339, 121] on icon "DATOS PADRÓN ÁGIL: VALLEJOS LORENA MARCELINA | ACTIVO | AFILIADO TITULAR" at bounding box center [283, 116] width 431 height 13
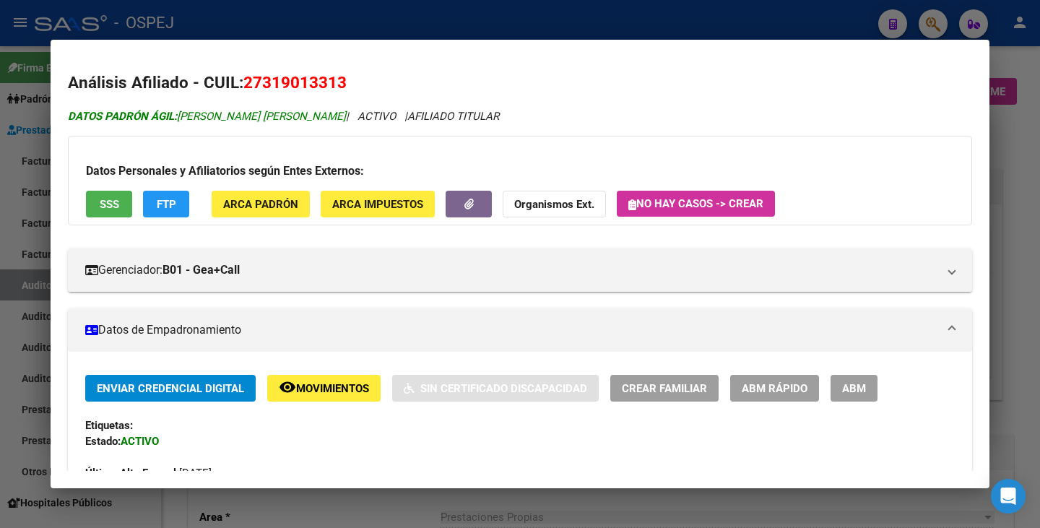
copy span "VALLEJOS LORENA MARCELINA"
drag, startPoint x: 11, startPoint y: 145, endPoint x: 71, endPoint y: 102, distance: 74.5
click at [11, 144] on div at bounding box center [520, 264] width 1040 height 528
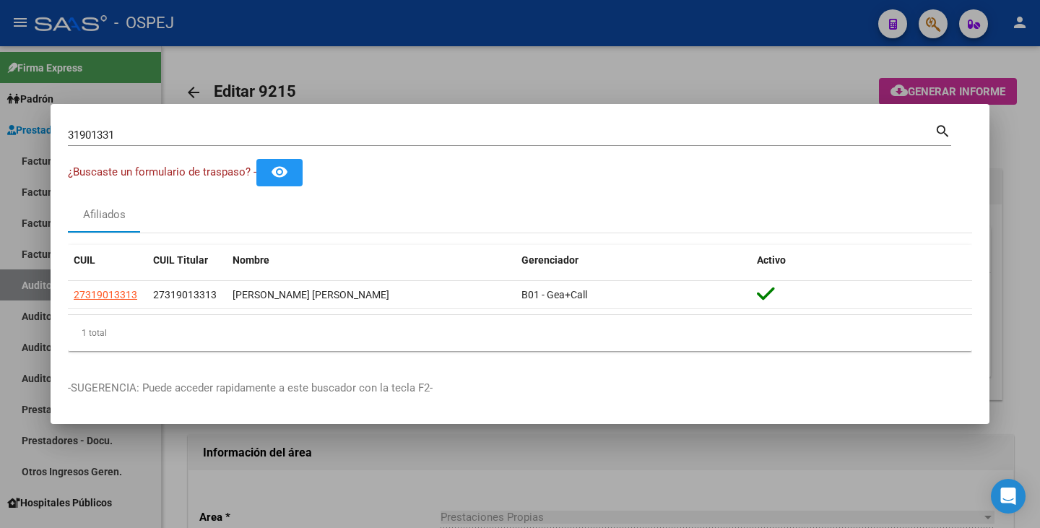
drag, startPoint x: 134, startPoint y: 127, endPoint x: 125, endPoint y: 128, distance: 8.7
click at [125, 128] on div "31901331 Buscar (apellido, dni, cuil, nro traspaso, cuit, obra social)" at bounding box center [501, 135] width 867 height 22
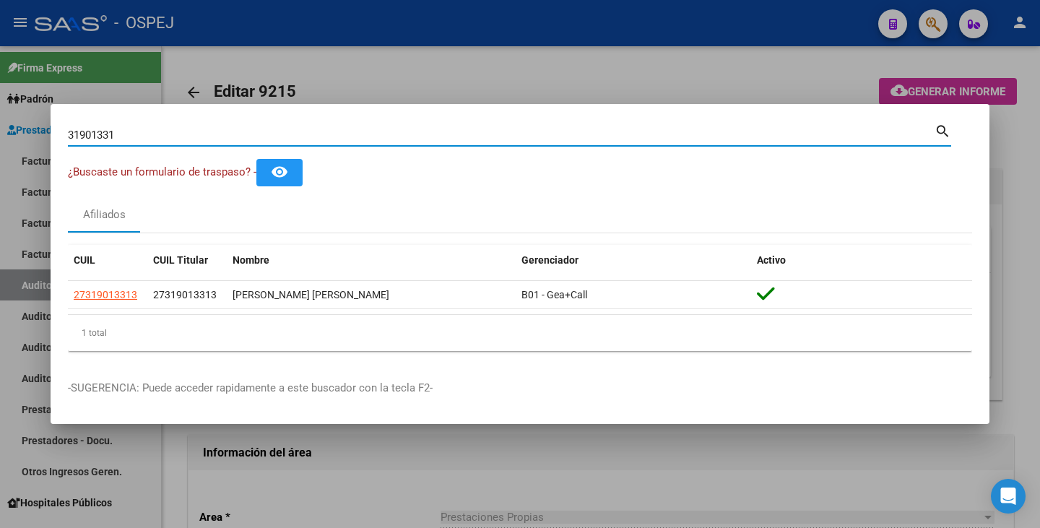
drag, startPoint x: 121, startPoint y: 137, endPoint x: 44, endPoint y: 119, distance: 79.4
click at [22, 123] on div "31901331 Buscar (apellido, dni, cuil, nro traspaso, cuit, obra social) search ¿…" at bounding box center [520, 264] width 1040 height 528
paste input "53733371"
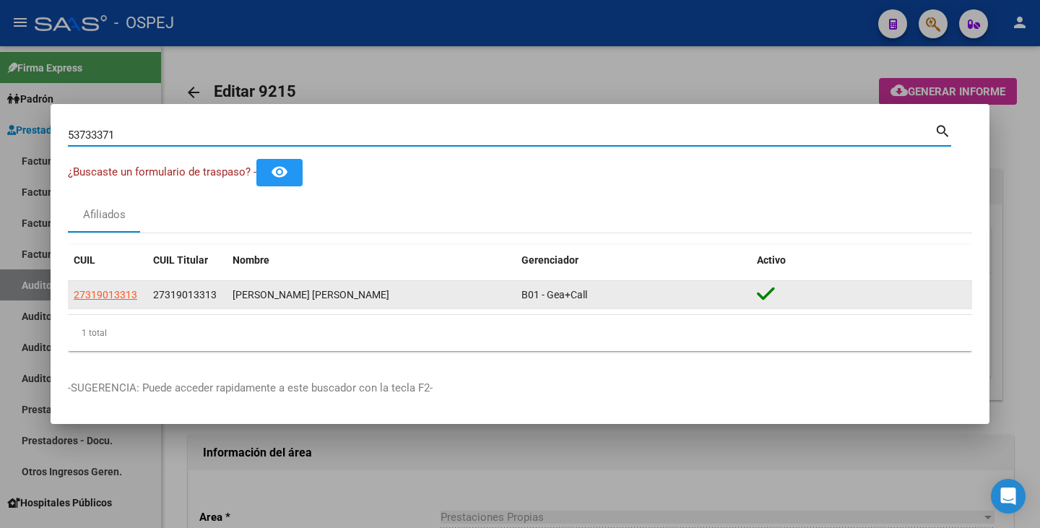
type input "53733371"
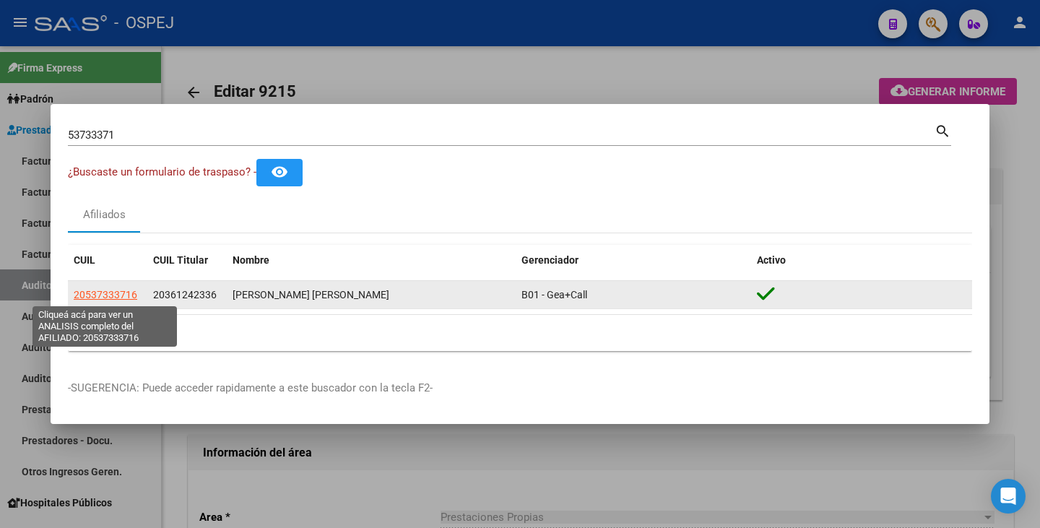
click at [93, 299] on span "20537333716" at bounding box center [106, 295] width 64 height 12
type textarea "20537333716"
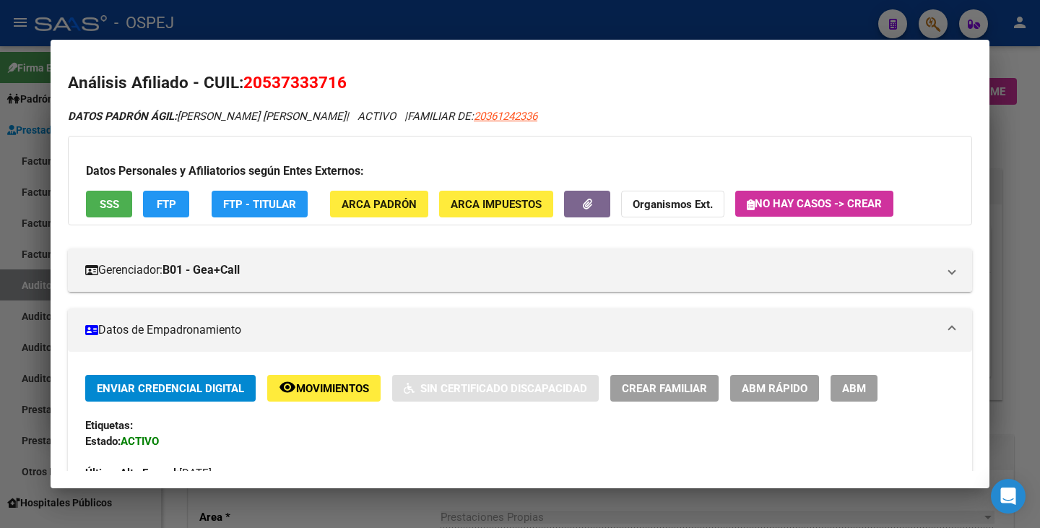
drag, startPoint x: 243, startPoint y: 80, endPoint x: 388, endPoint y: 68, distance: 145.0
click at [388, 68] on mat-dialog-content "Análisis Afiliado - CUIL: 20537333716 DATOS PADRÓN ÁGIL: AHUMADA ESTEBAN LIONEL…" at bounding box center [520, 264] width 939 height 414
copy span "20537333716"
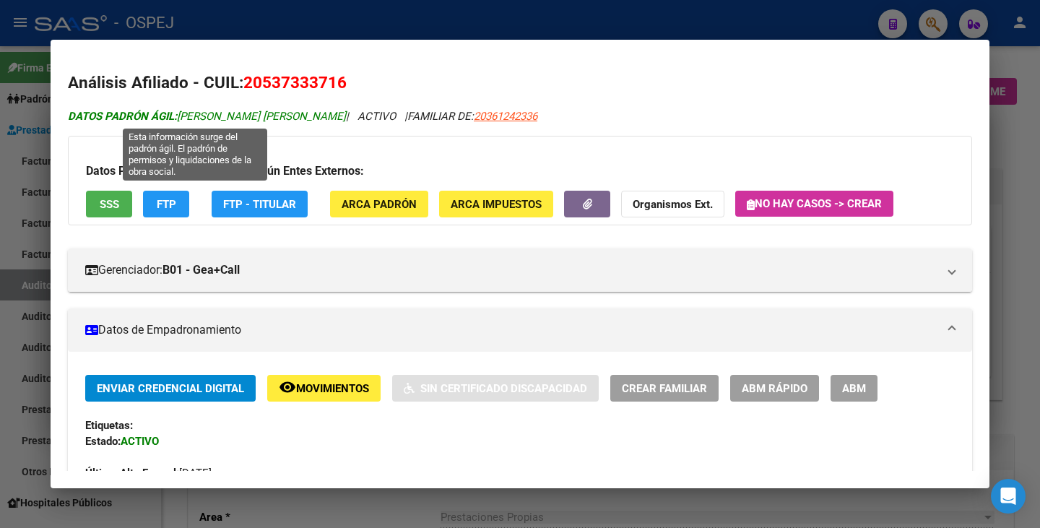
drag, startPoint x: 181, startPoint y: 116, endPoint x: 318, endPoint y: 118, distance: 138.0
click at [318, 118] on span "DATOS PADRÓN ÁGIL: AHUMADA ESTEBAN LIONEL" at bounding box center [207, 116] width 278 height 13
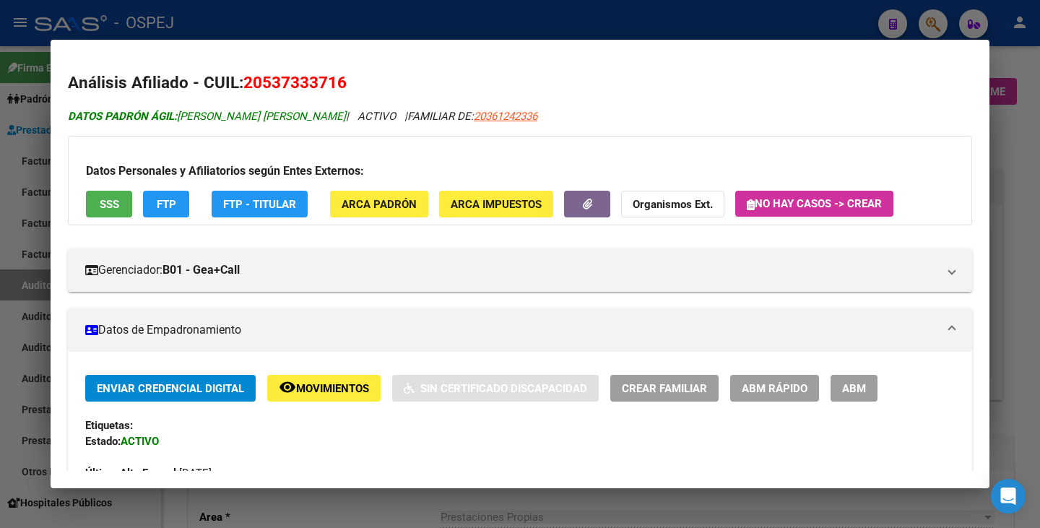
copy span "AHUMADA ESTEBAN LIONEL"
